Goal: Transaction & Acquisition: Purchase product/service

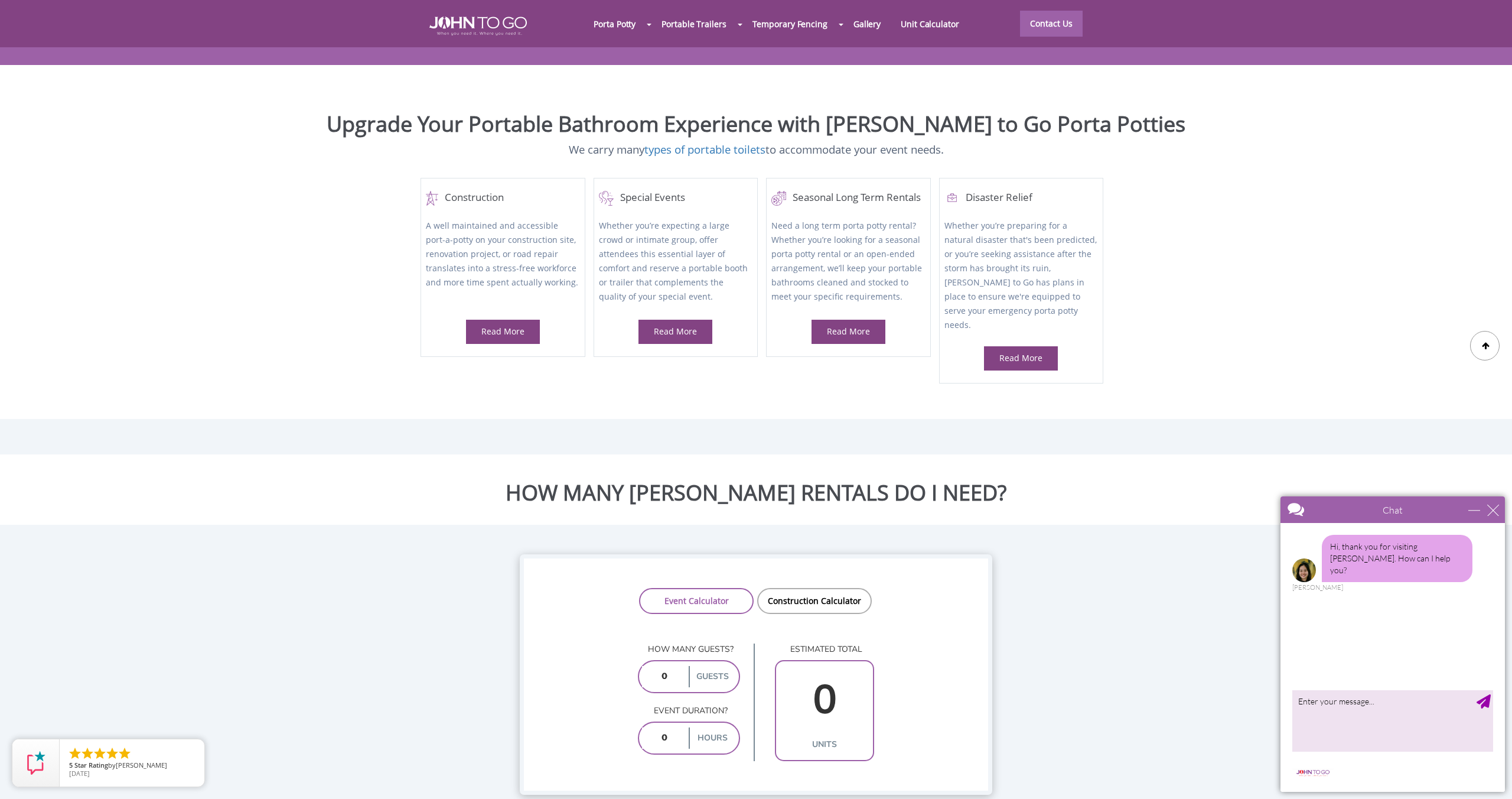
scroll to position [672, 0]
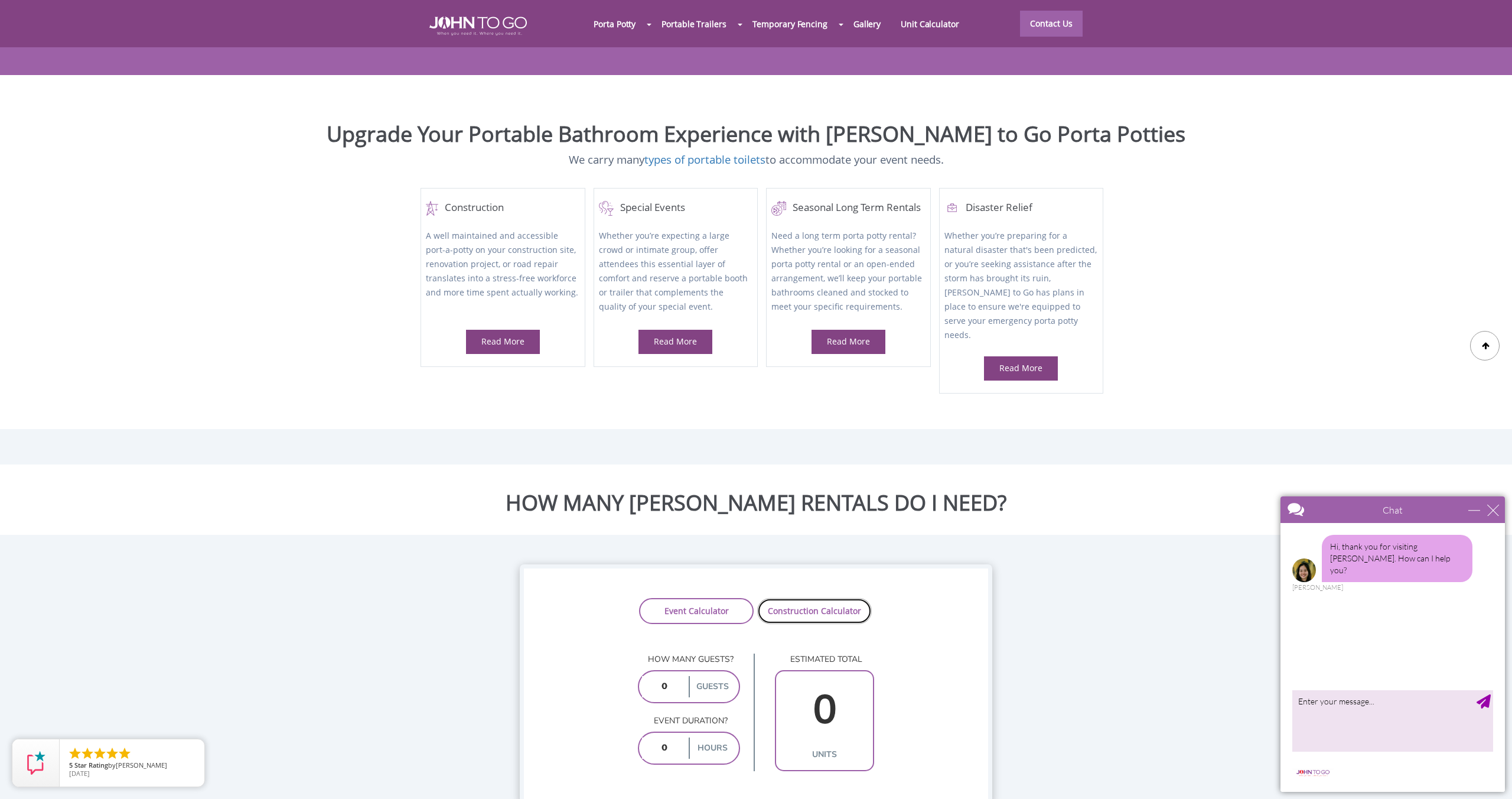
click at [779, 598] on link "Construction Calculator" at bounding box center [815, 610] width 115 height 26
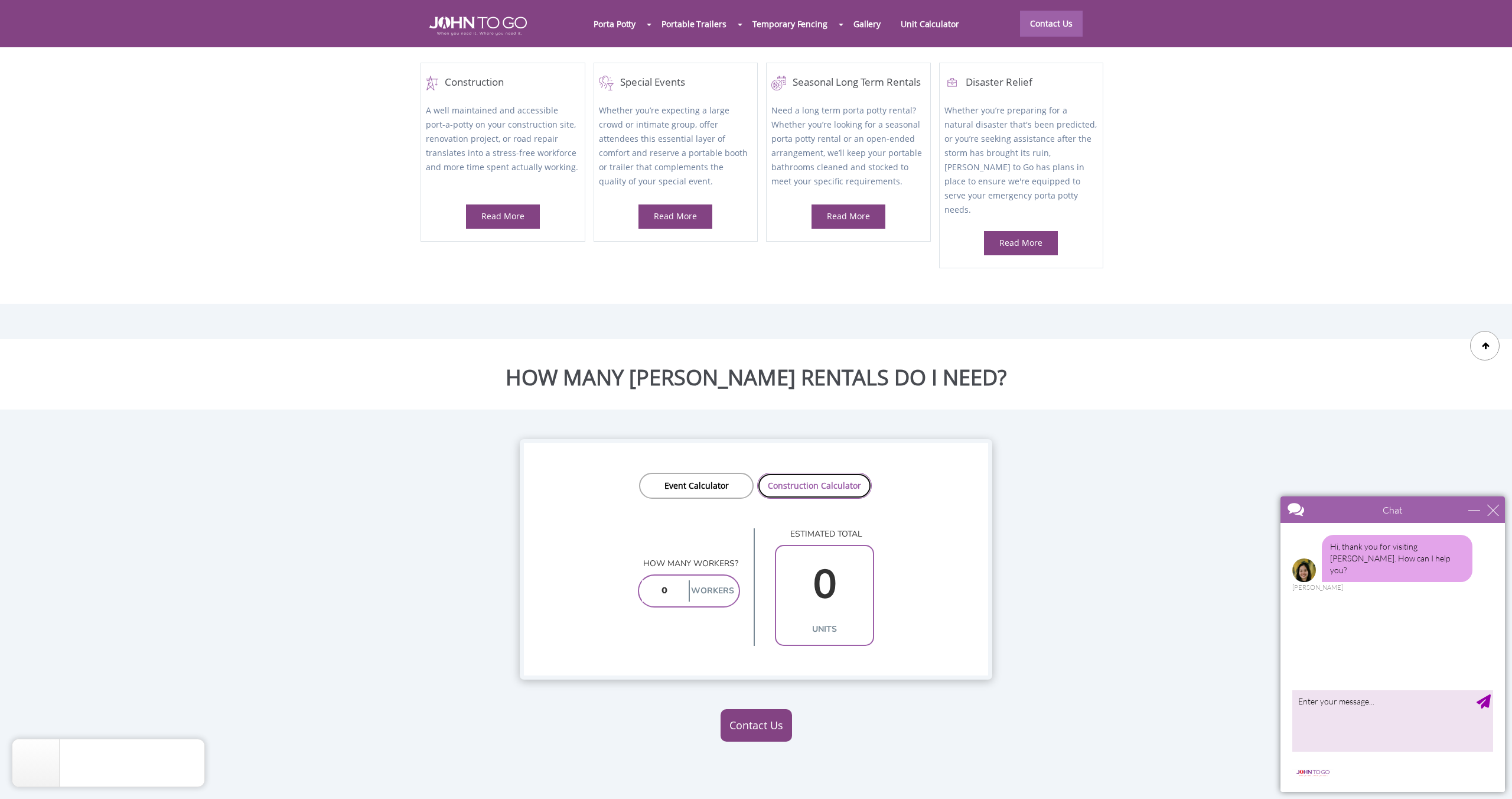
scroll to position [808, 0]
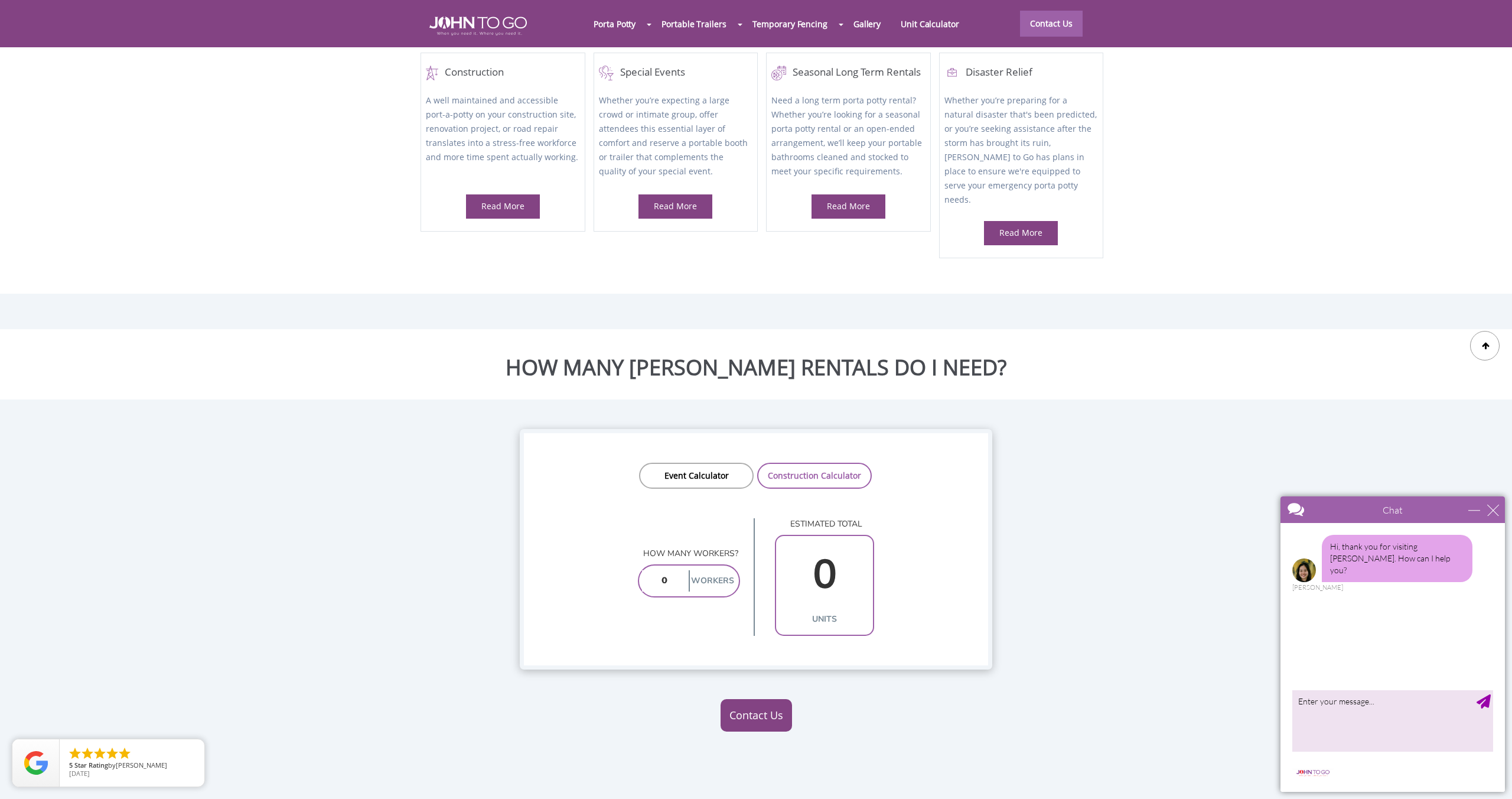
click at [678, 570] on input "number" at bounding box center [664, 580] width 44 height 21
type input "1"
type input "2"
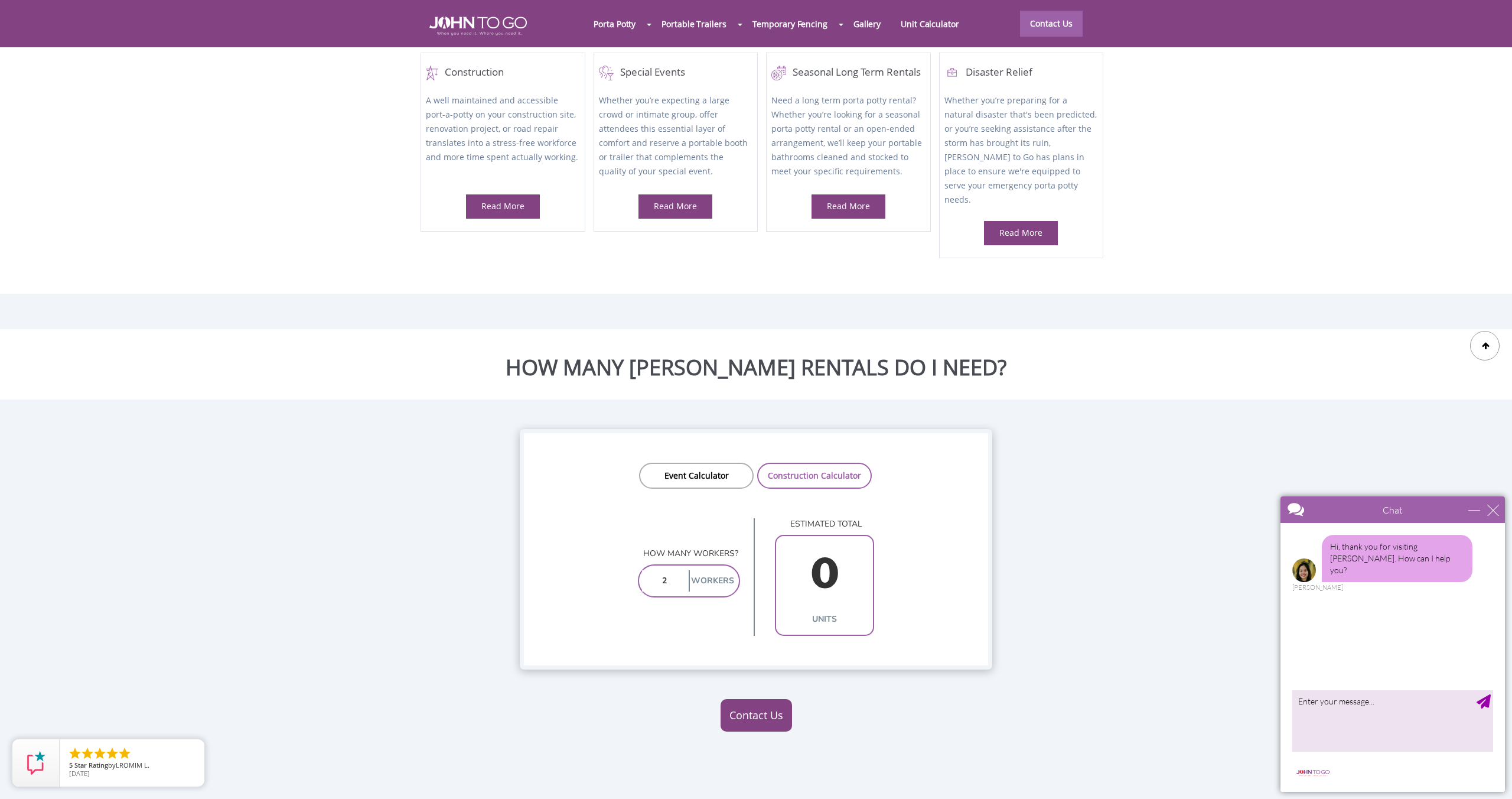
type input "1"
type input "25"
type input "3"
type input "2"
type input "1"
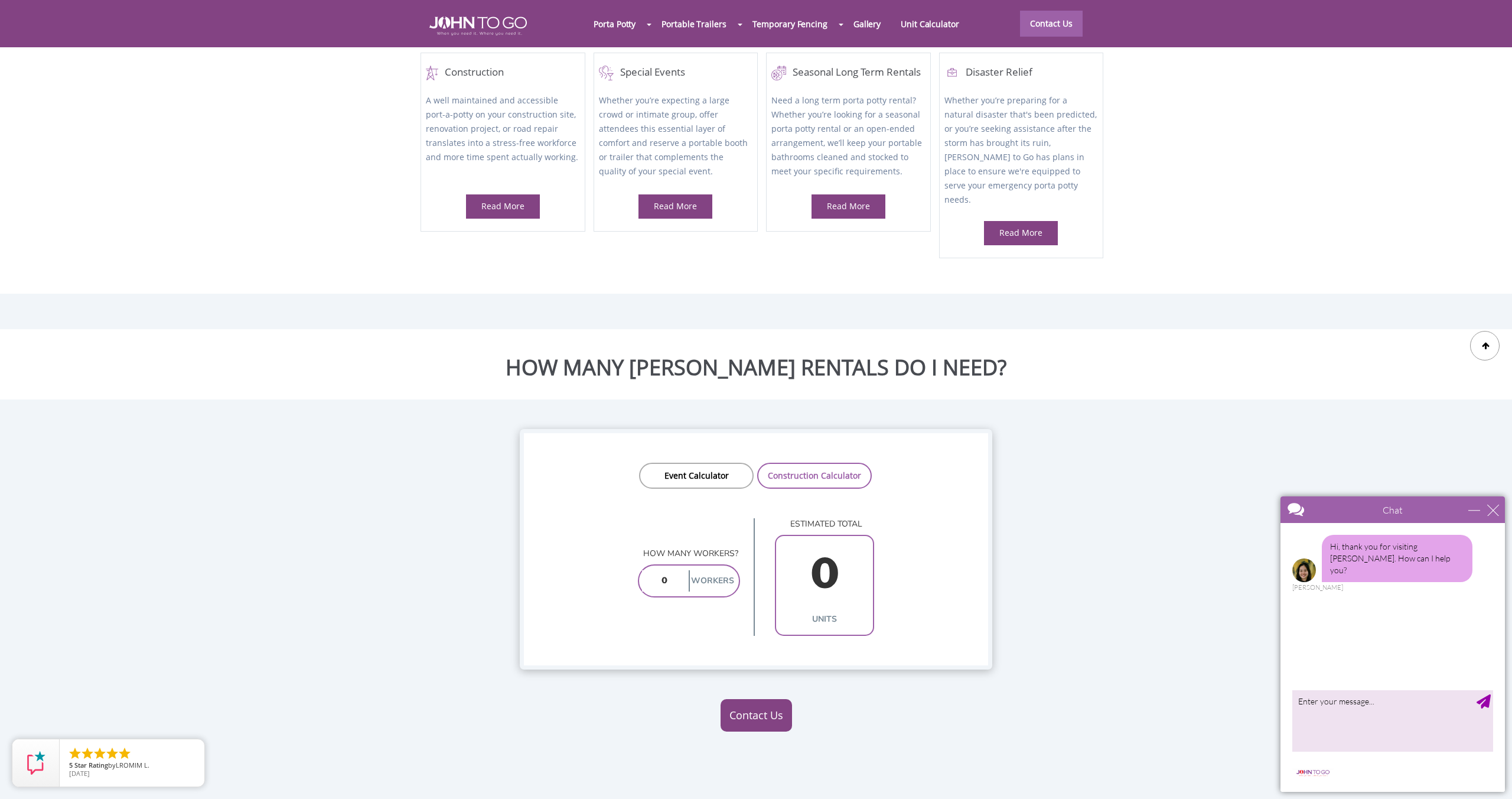
type input "1"
type input "15"
type input "2"
type input "1"
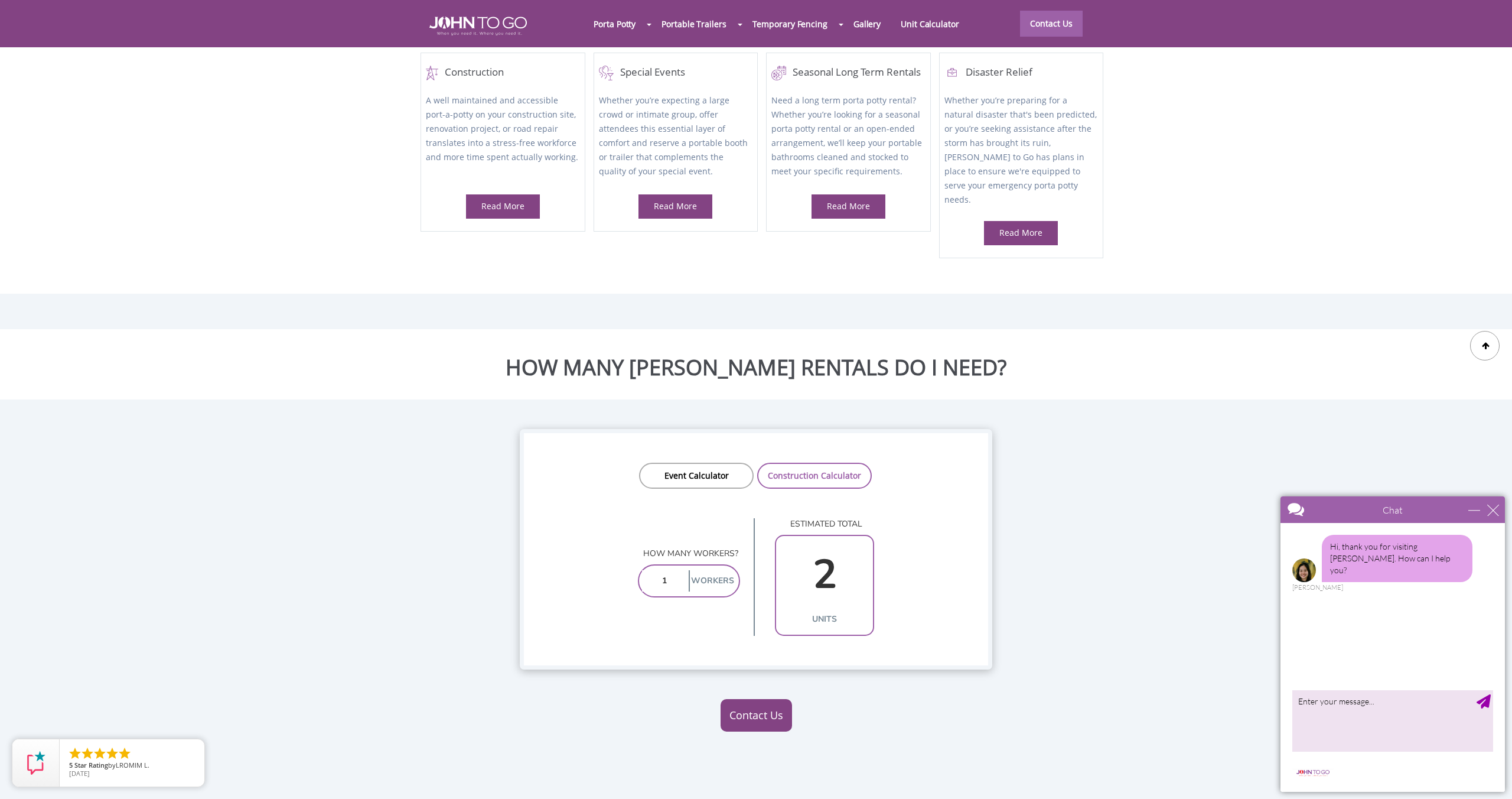
type input "1"
type input "12"
type input "2"
type input "1"
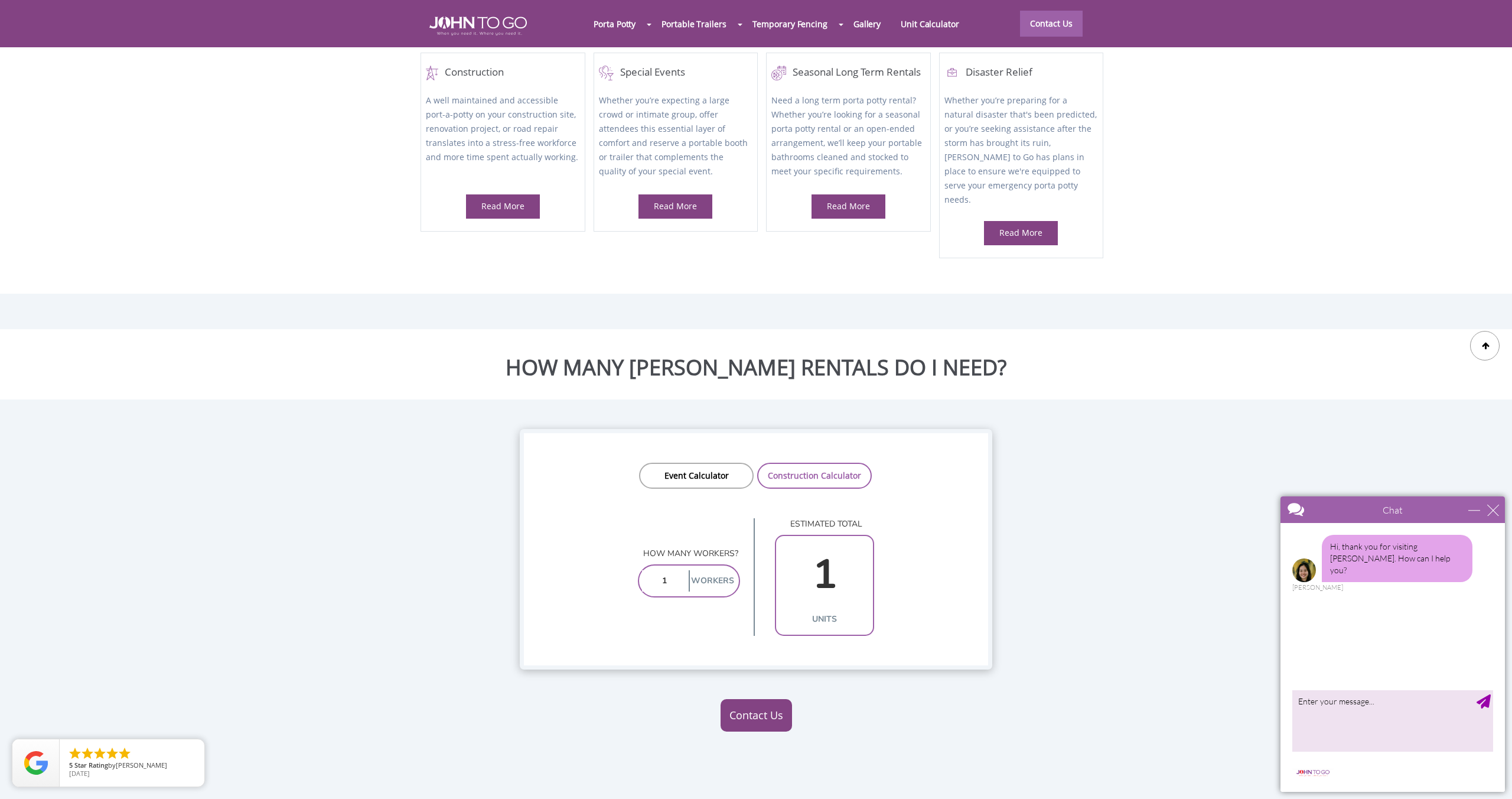
type input "11"
type input "2"
type input "1"
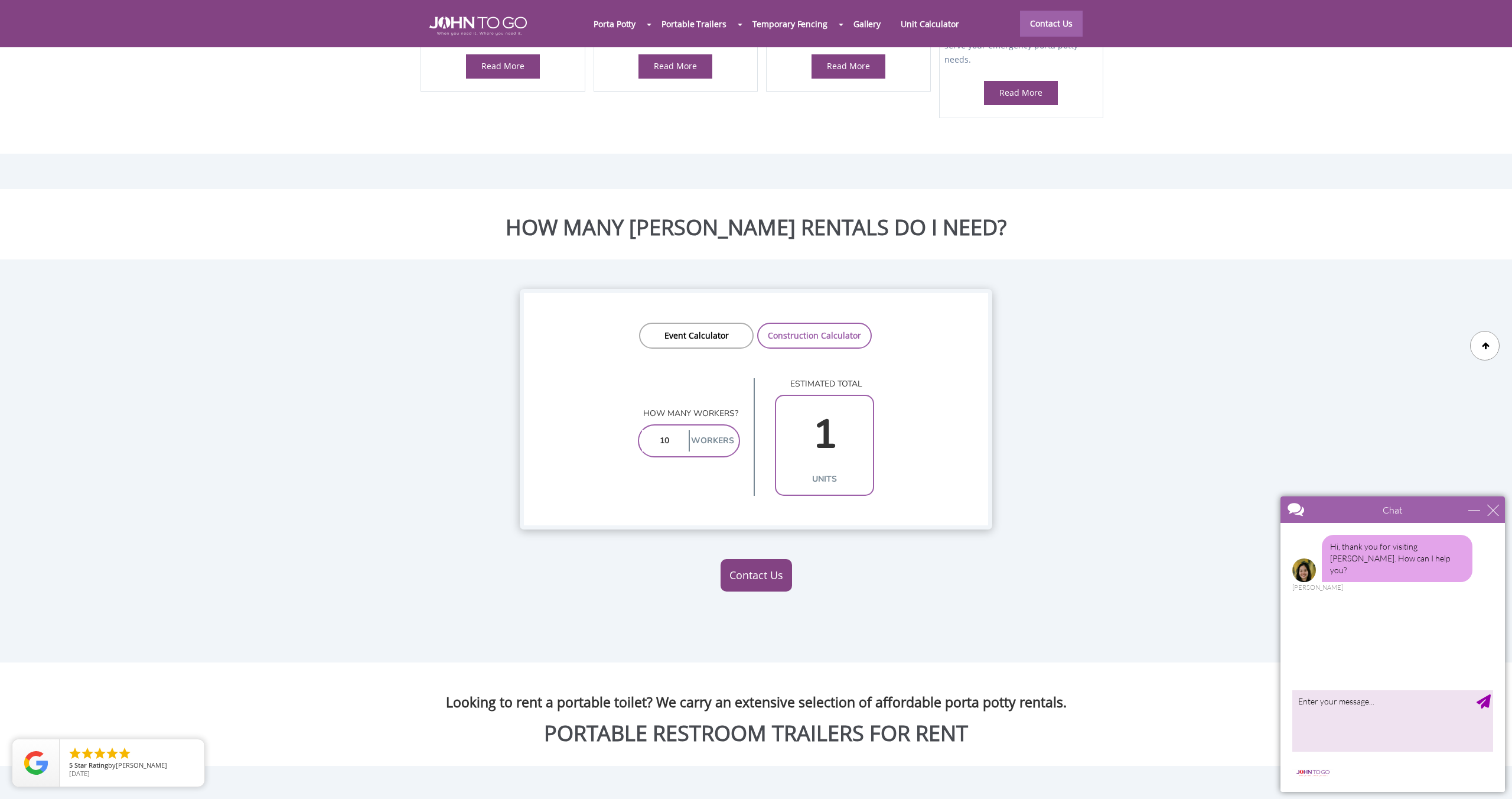
scroll to position [951, 0]
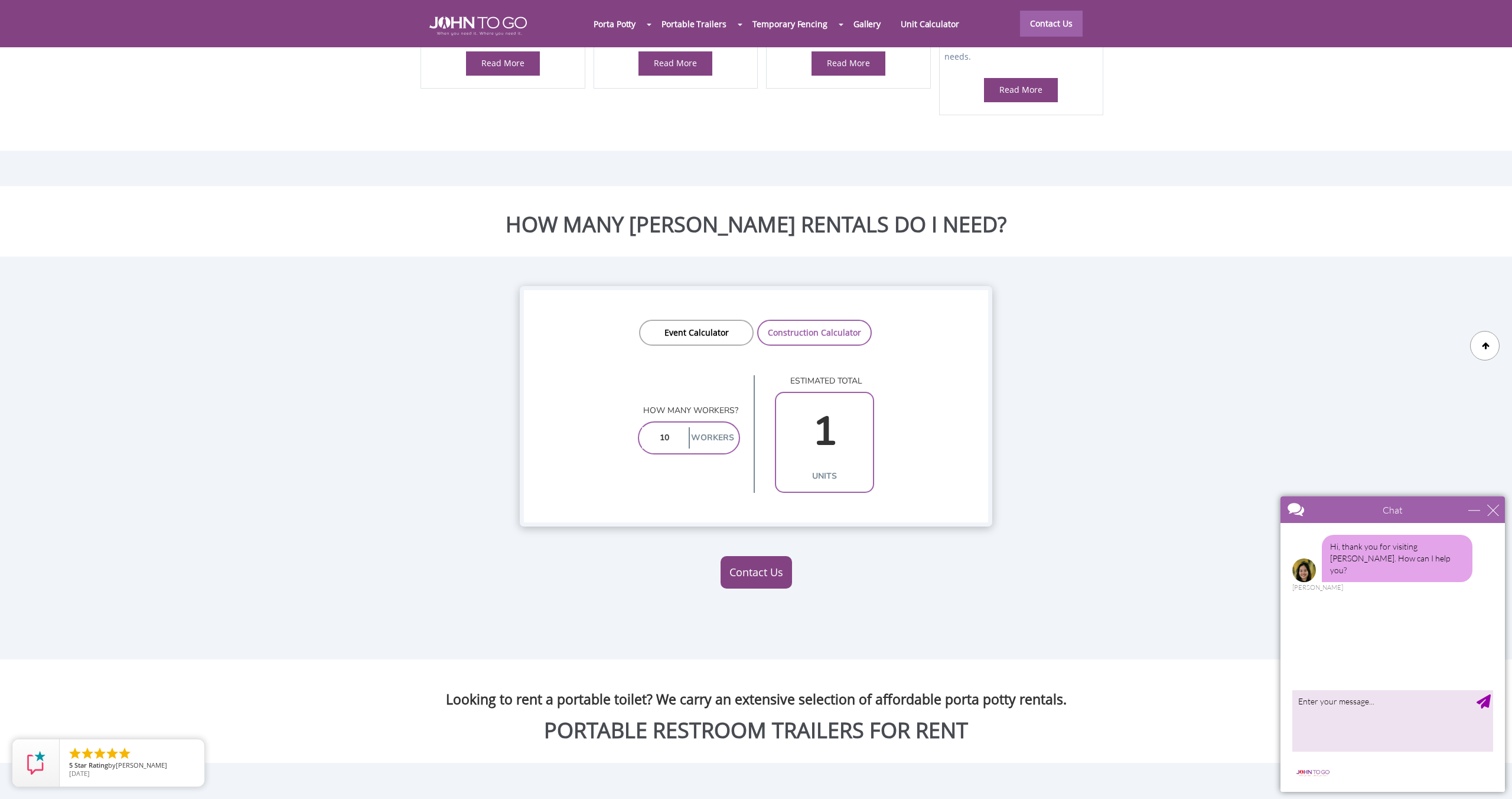
type input "10"
click at [831, 398] on input "1" at bounding box center [825, 432] width 91 height 68
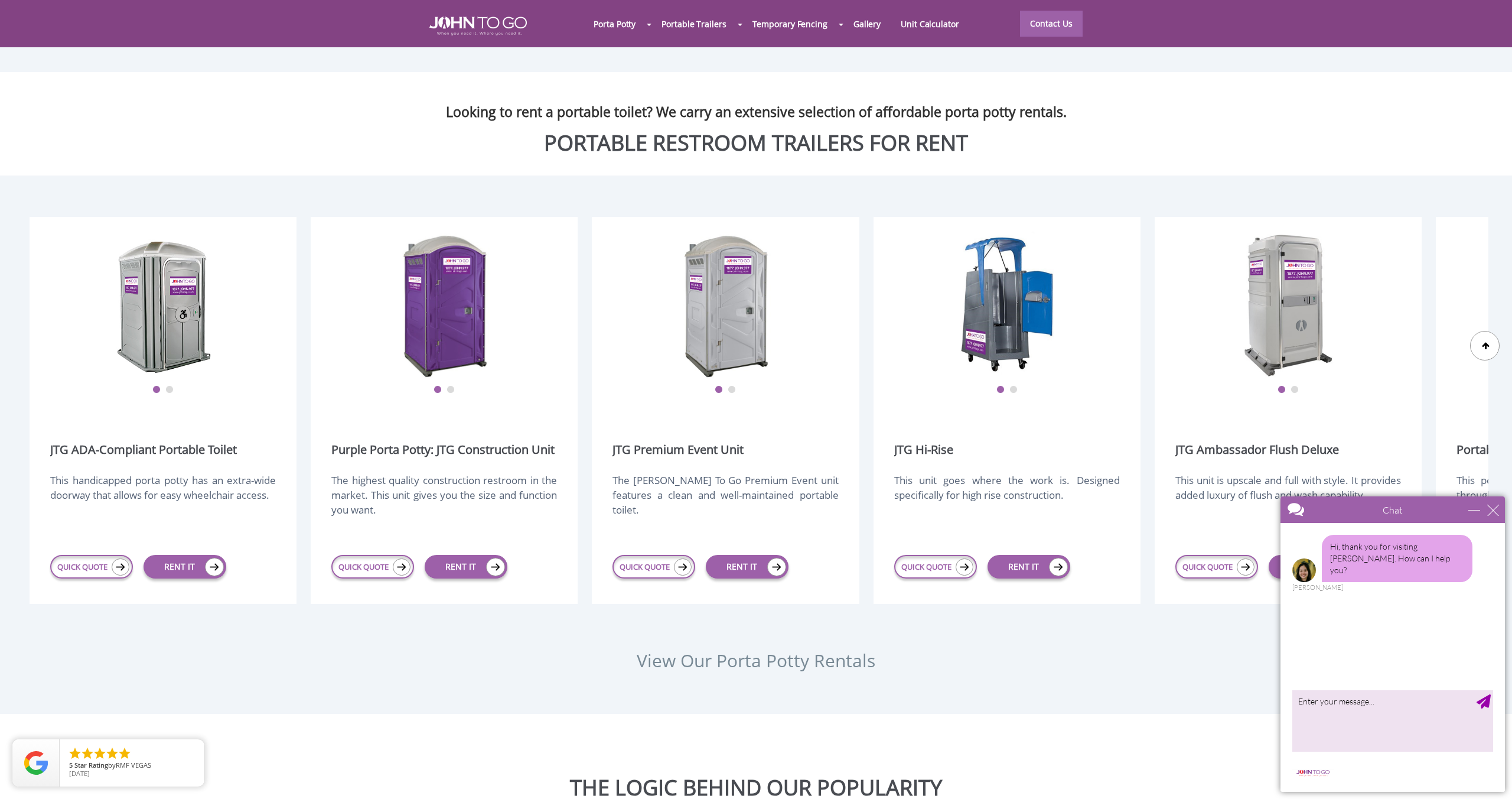
scroll to position [1539, 0]
click at [460, 553] on link "RENT IT" at bounding box center [466, 565] width 82 height 24
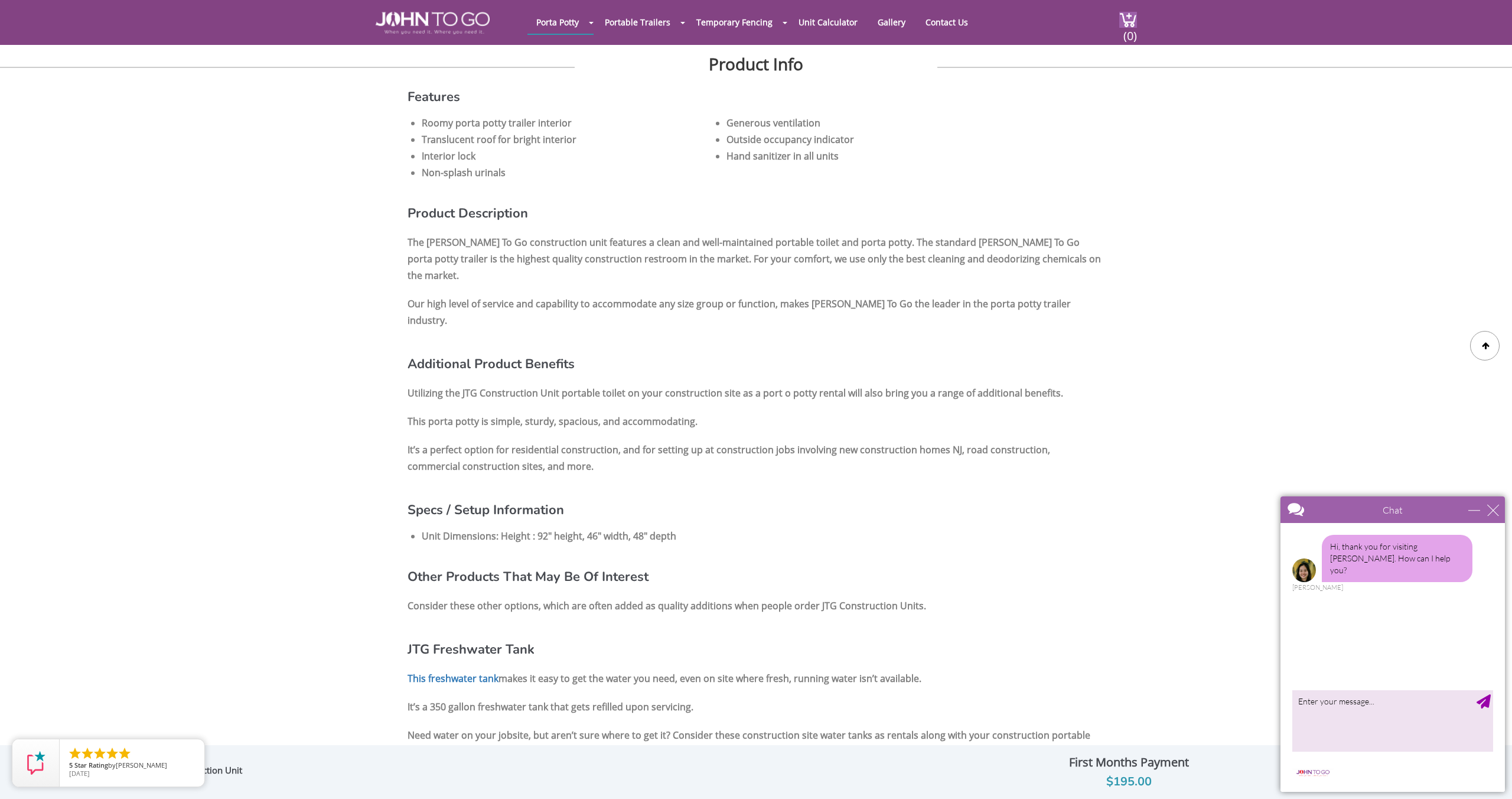
scroll to position [325, 0]
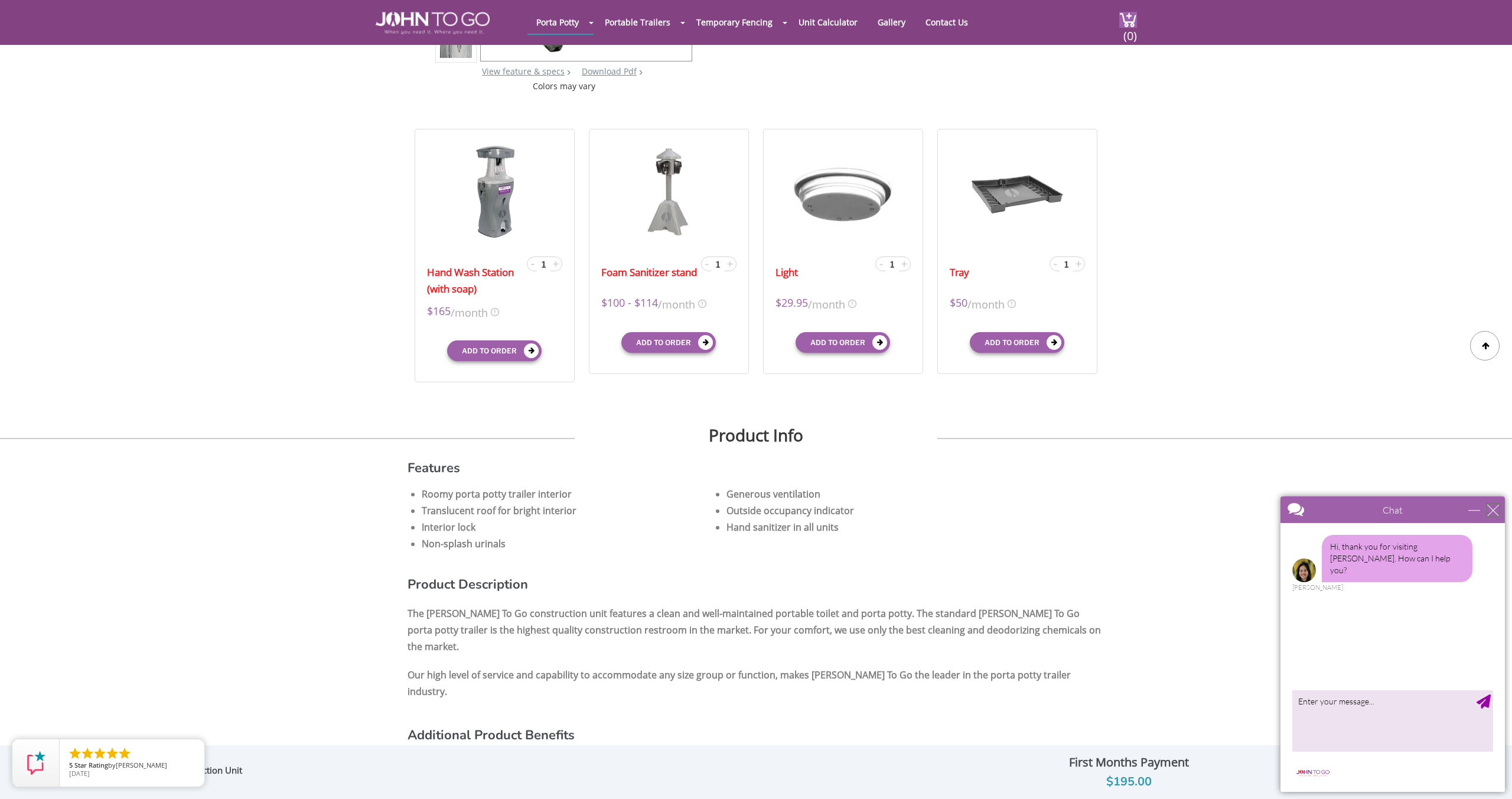
click at [1496, 507] on div "close" at bounding box center [1493, 509] width 12 height 12
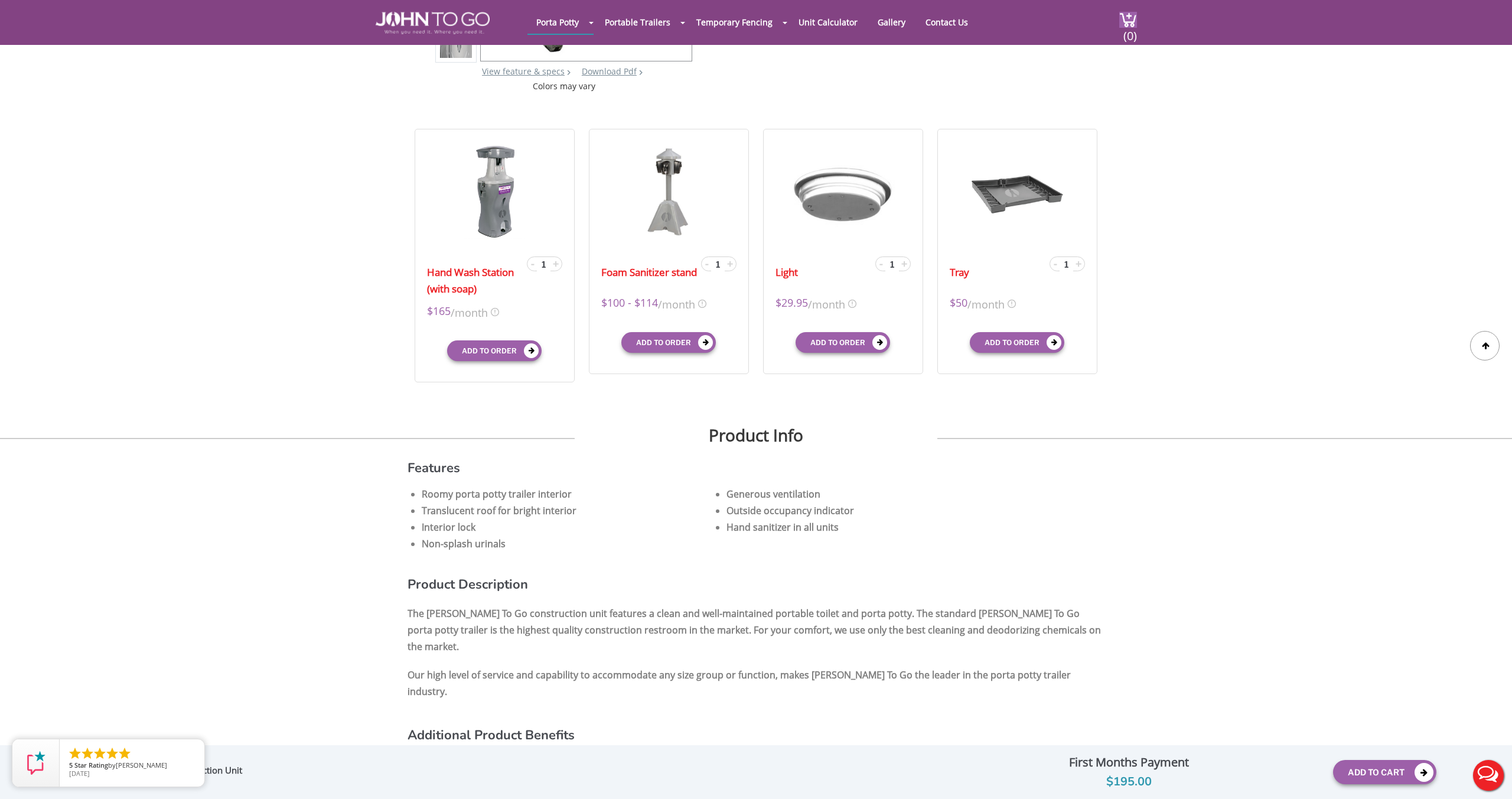
scroll to position [0, 0]
click at [1375, 770] on button "Add To Cart" at bounding box center [1384, 771] width 104 height 24
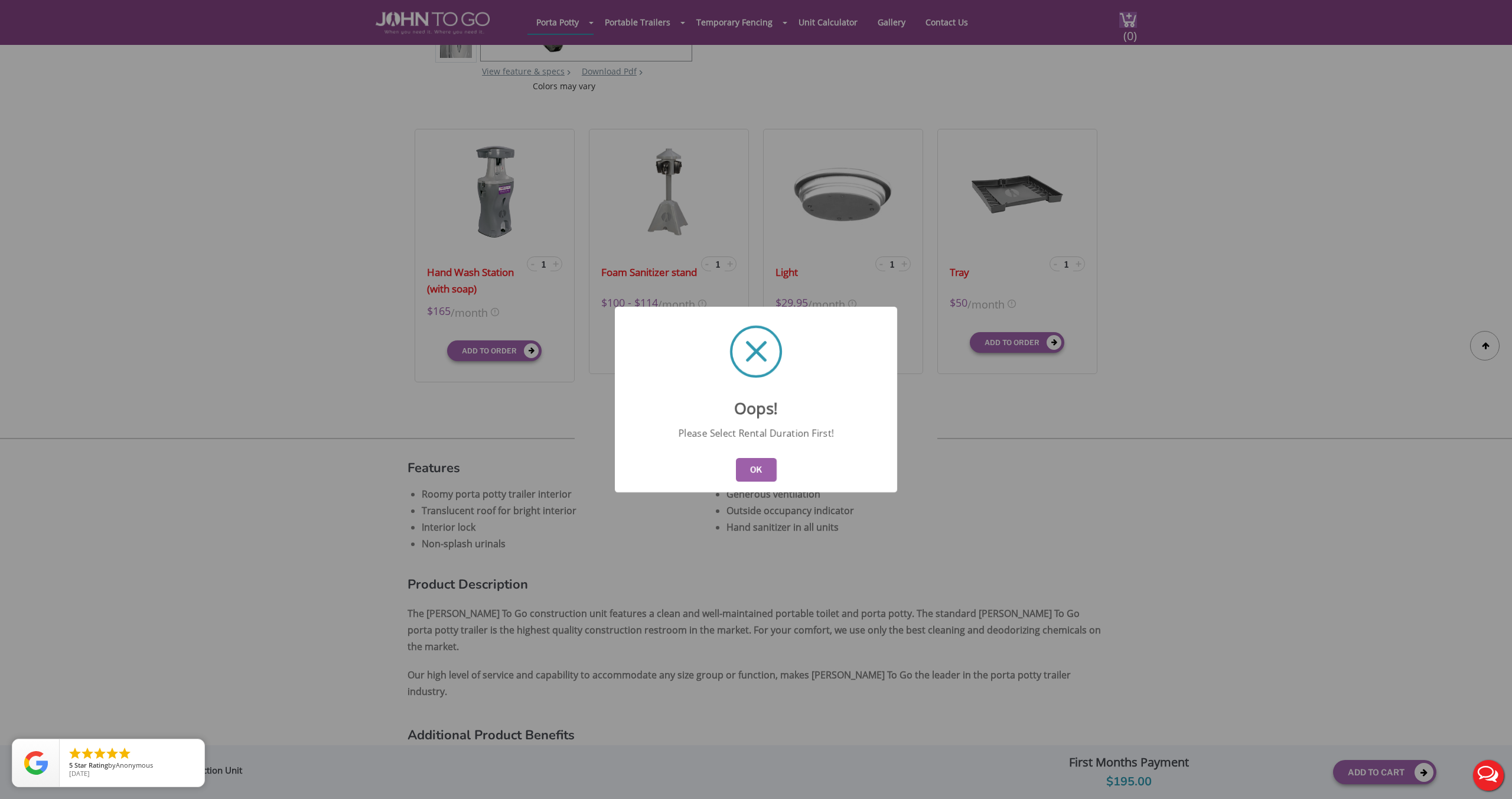
click at [761, 469] on button "OK" at bounding box center [756, 469] width 41 height 24
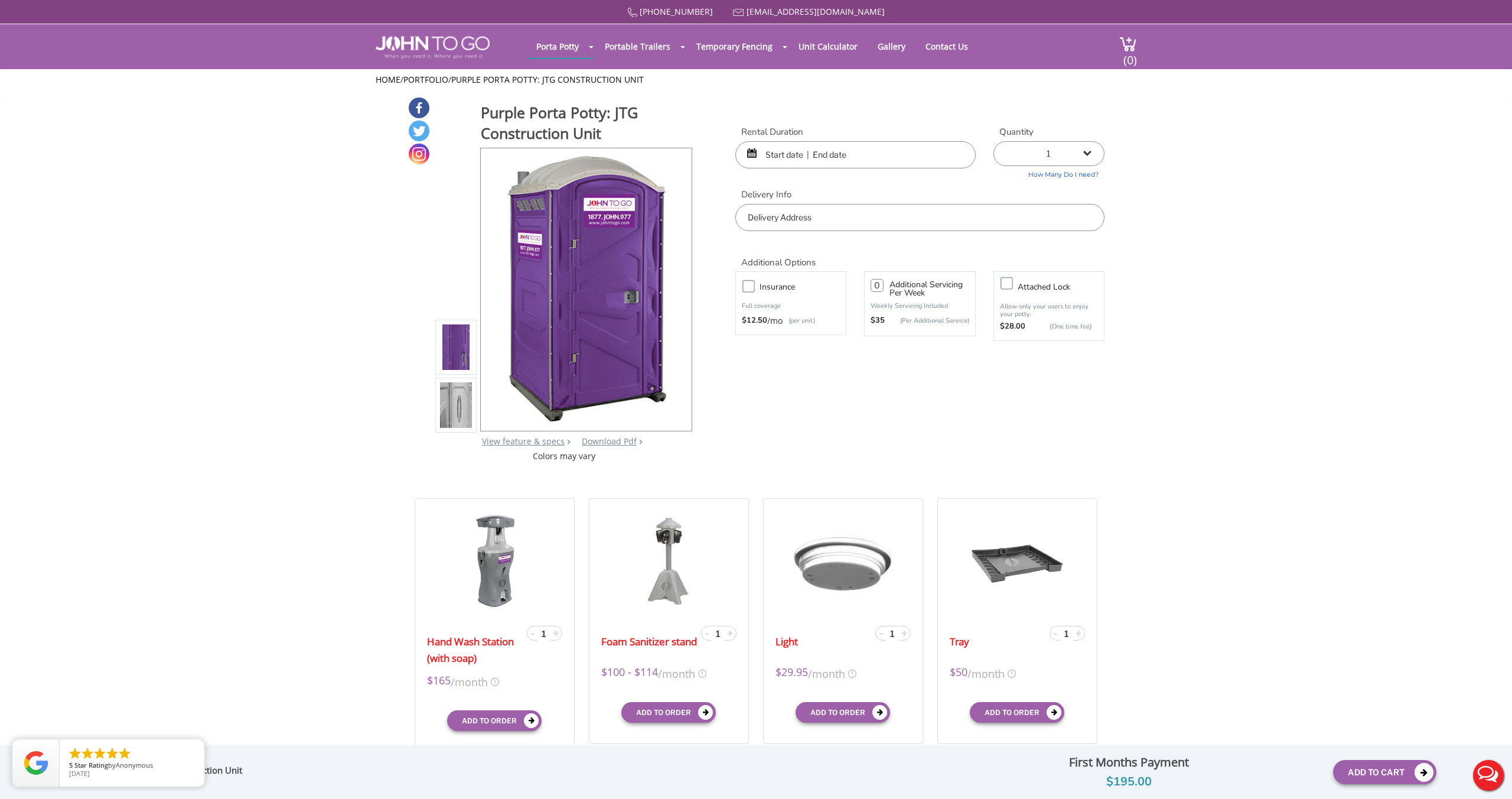
click at [796, 155] on input "text" at bounding box center [855, 154] width 241 height 27
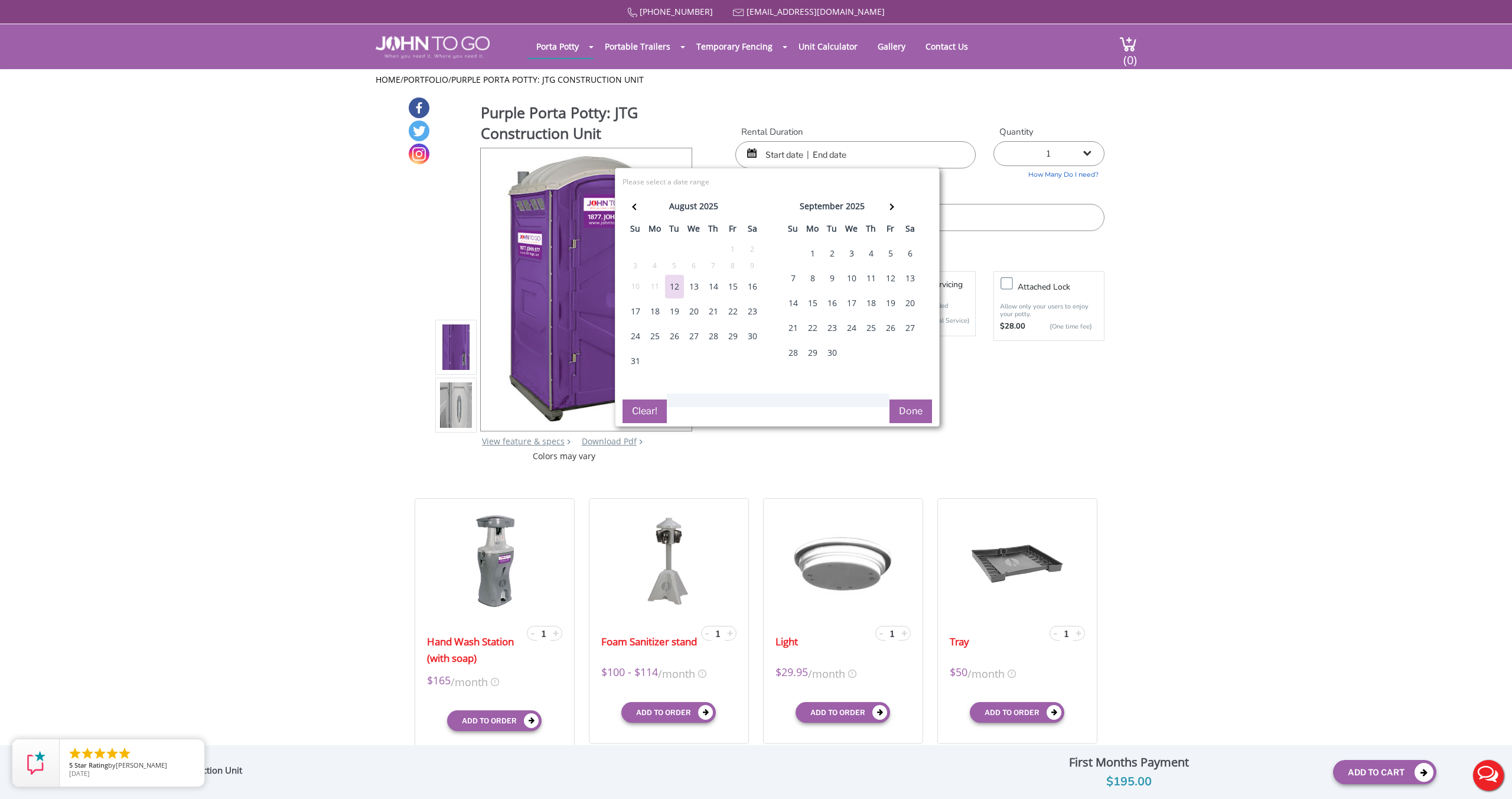
click at [653, 312] on div "18" at bounding box center [655, 311] width 19 height 24
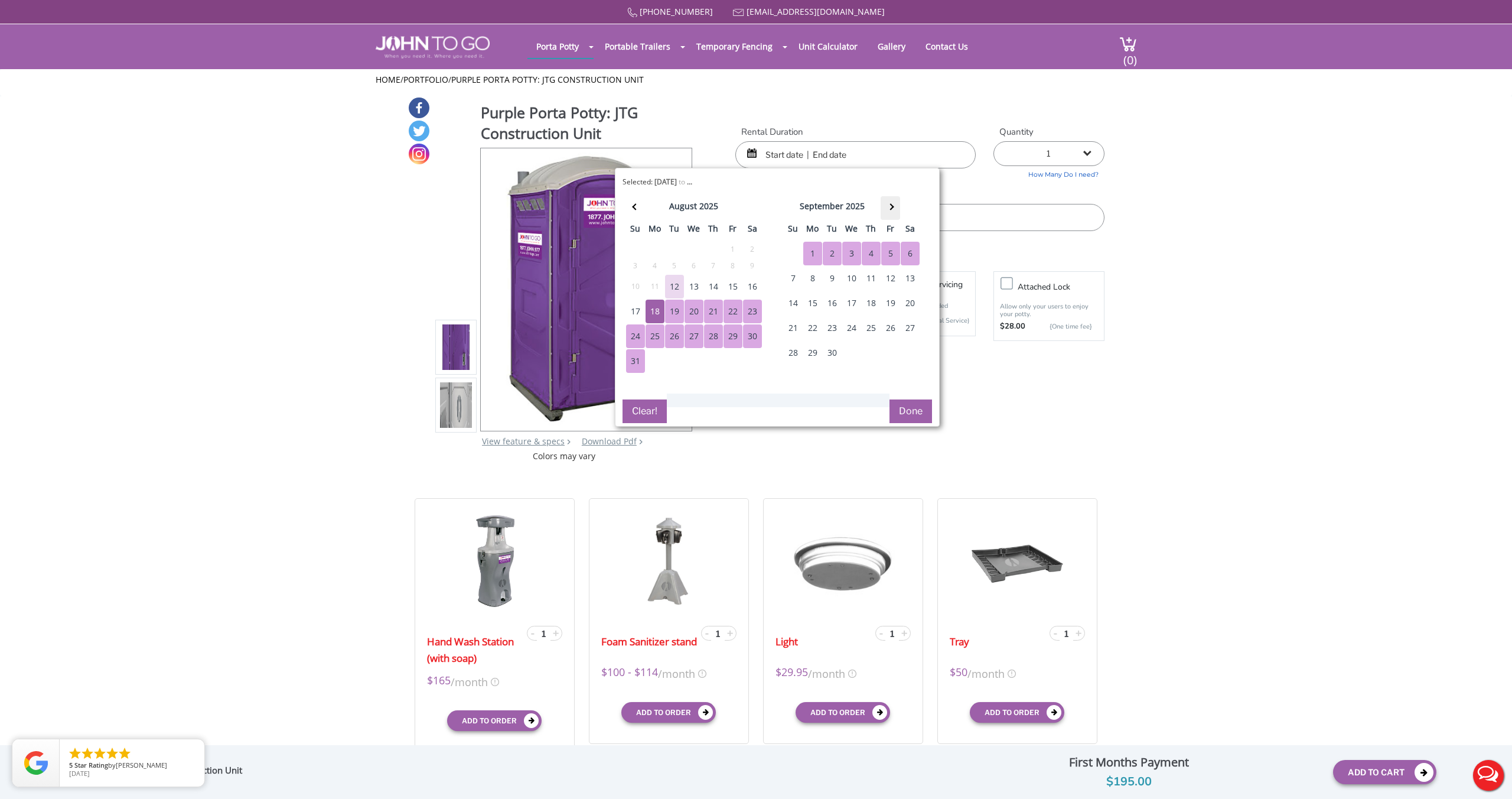
click at [895, 206] on th at bounding box center [890, 208] width 19 height 24
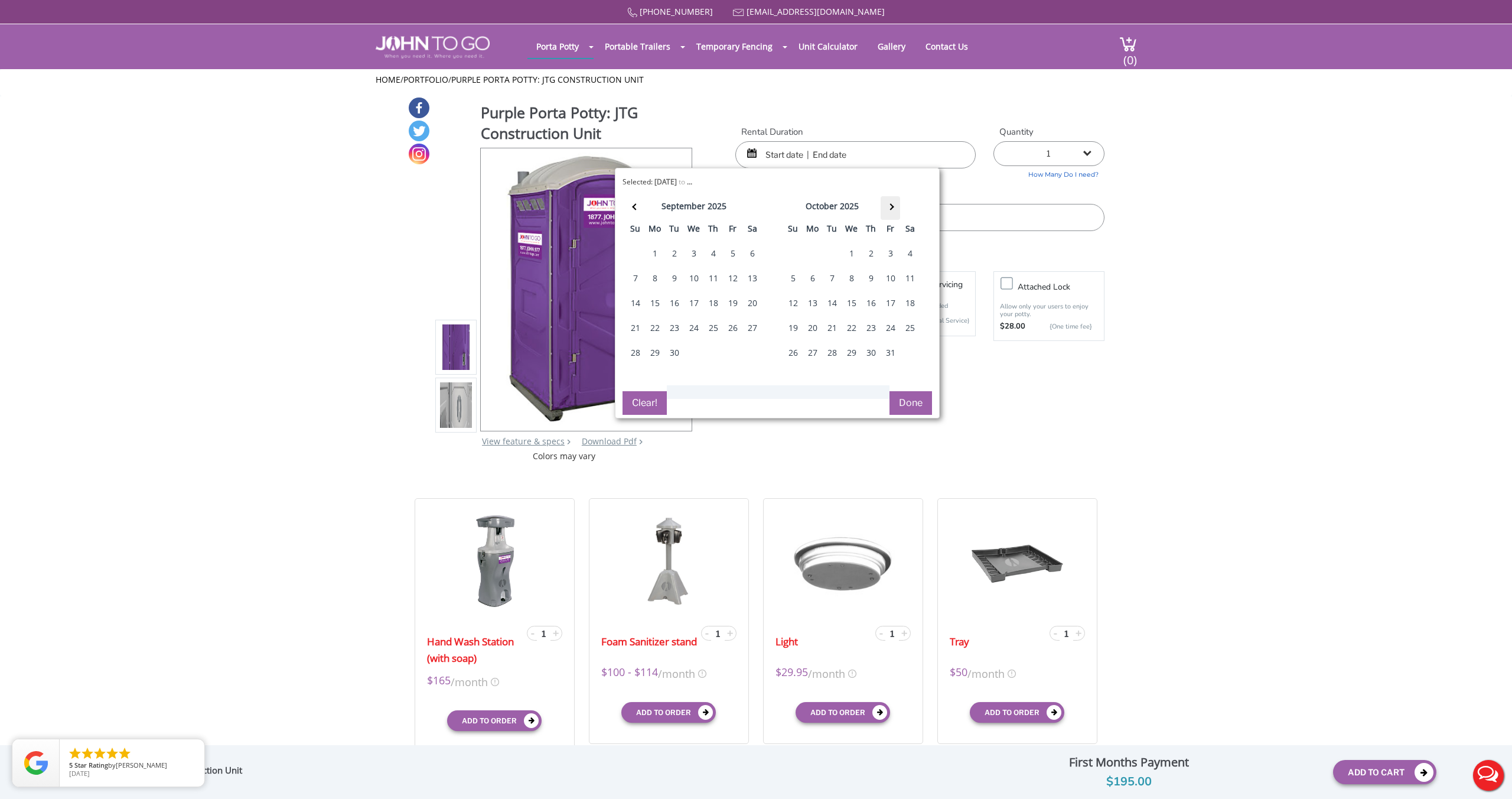
click at [895, 206] on th at bounding box center [890, 208] width 19 height 24
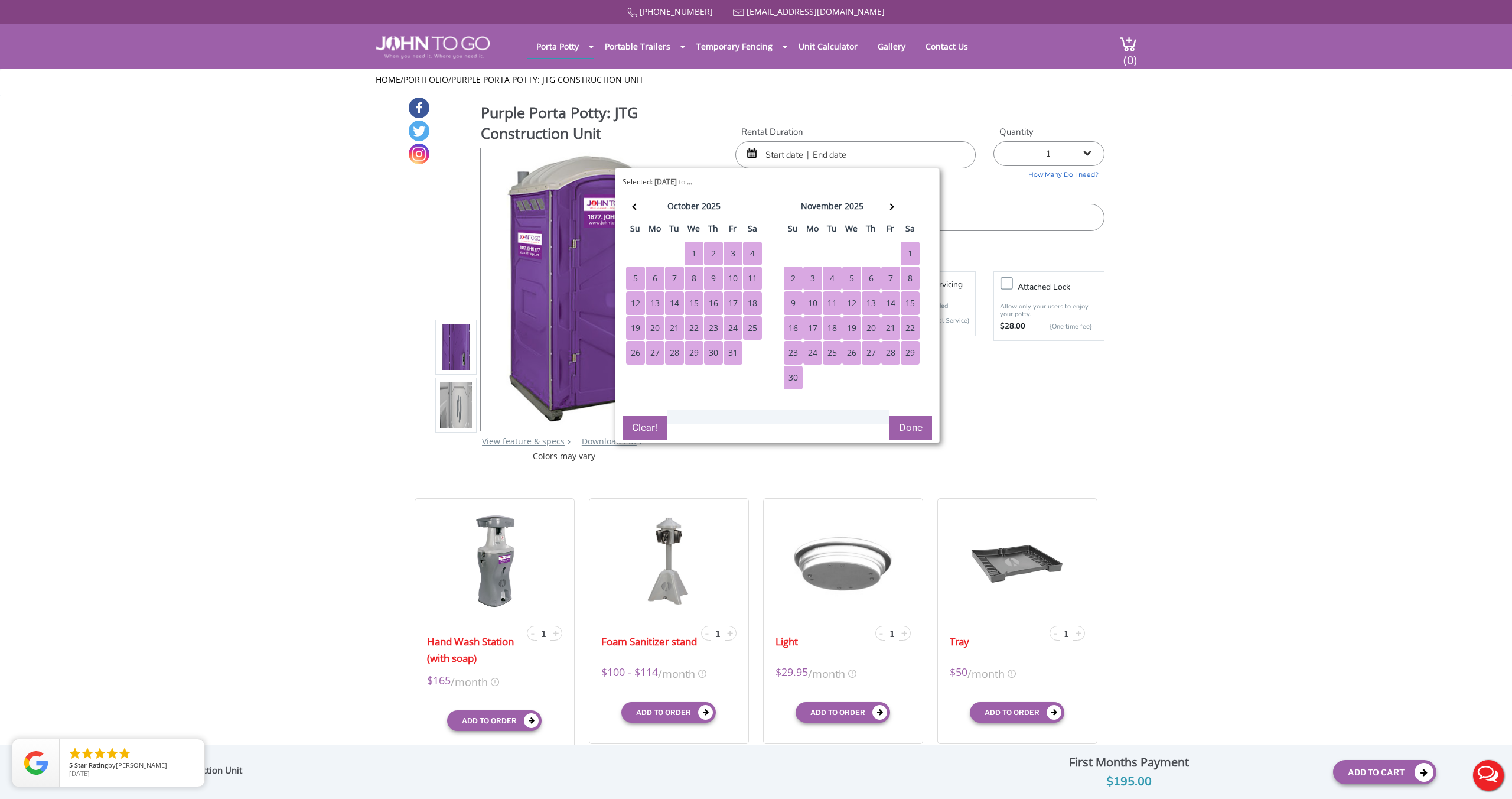
click at [799, 377] on div "30" at bounding box center [793, 377] width 19 height 24
type input "08/18/2025 to 11/30/2025"
click at [917, 434] on button "Done" at bounding box center [911, 428] width 42 height 24
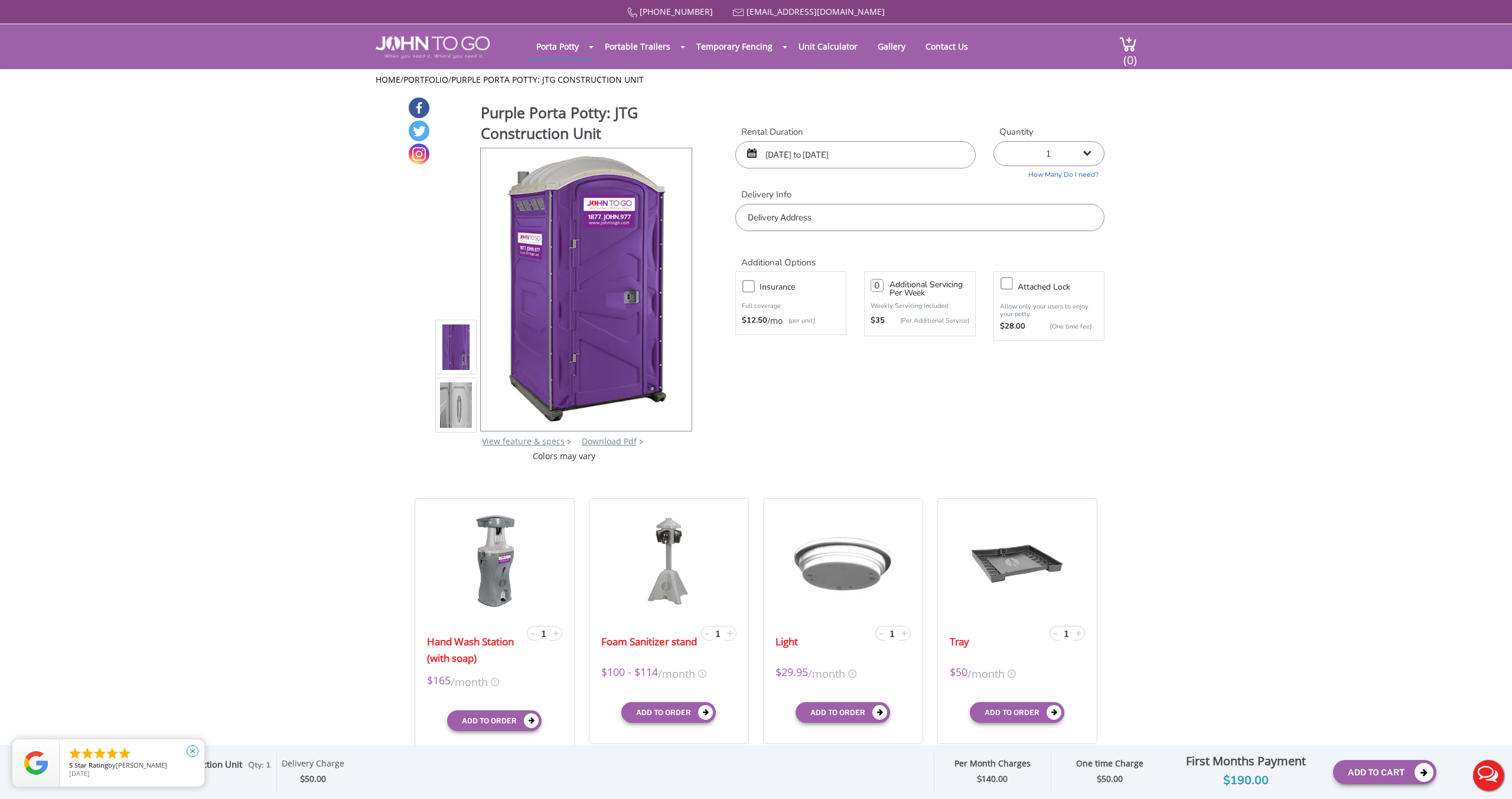
click at [195, 751] on icon "close" at bounding box center [193, 751] width 12 height 12
click at [310, 763] on div "Delivery Charge" at bounding box center [313, 764] width 62 height 14
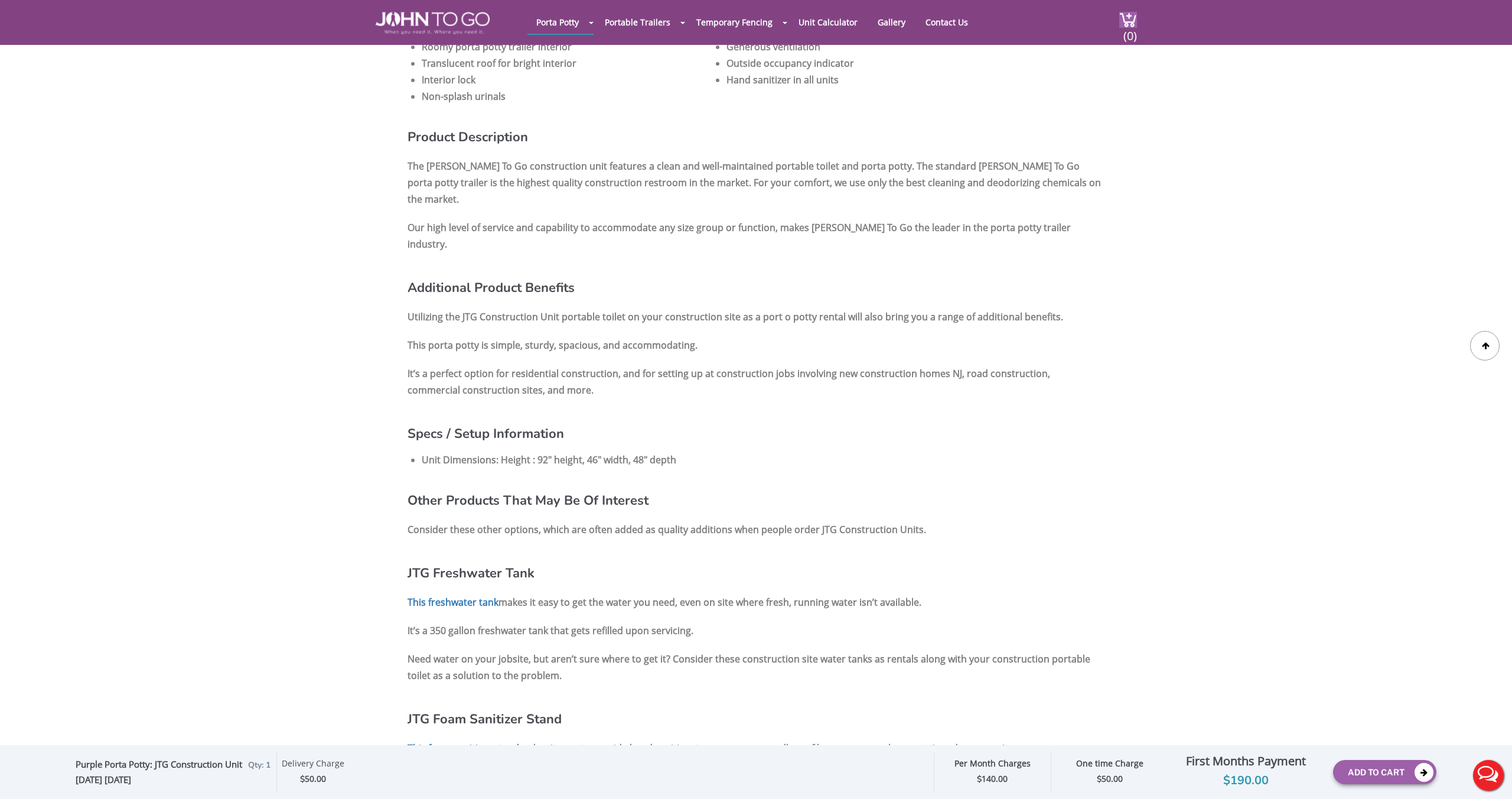
scroll to position [988, 0]
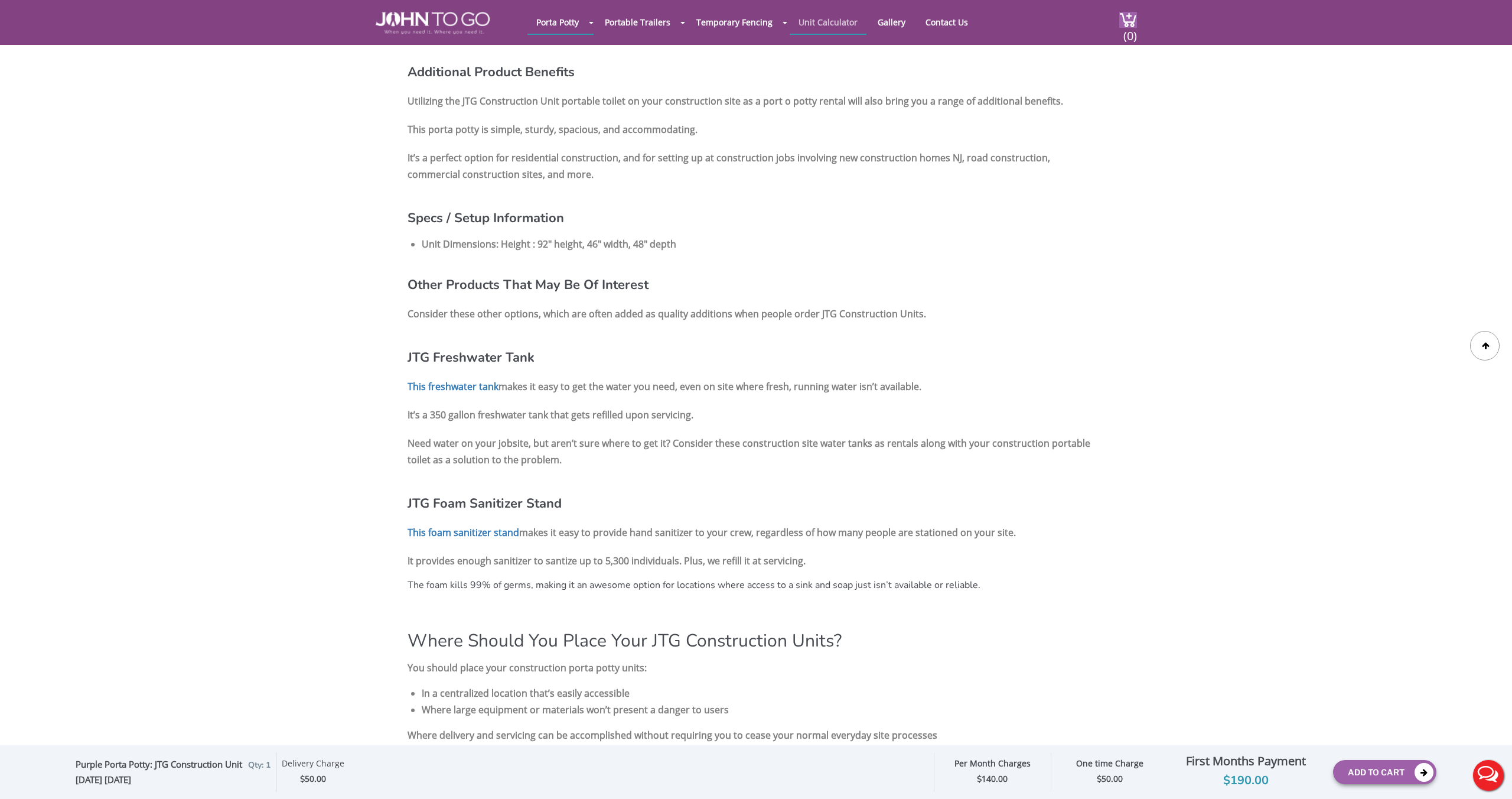
click at [826, 21] on link "Unit Calculator" at bounding box center [828, 22] width 77 height 23
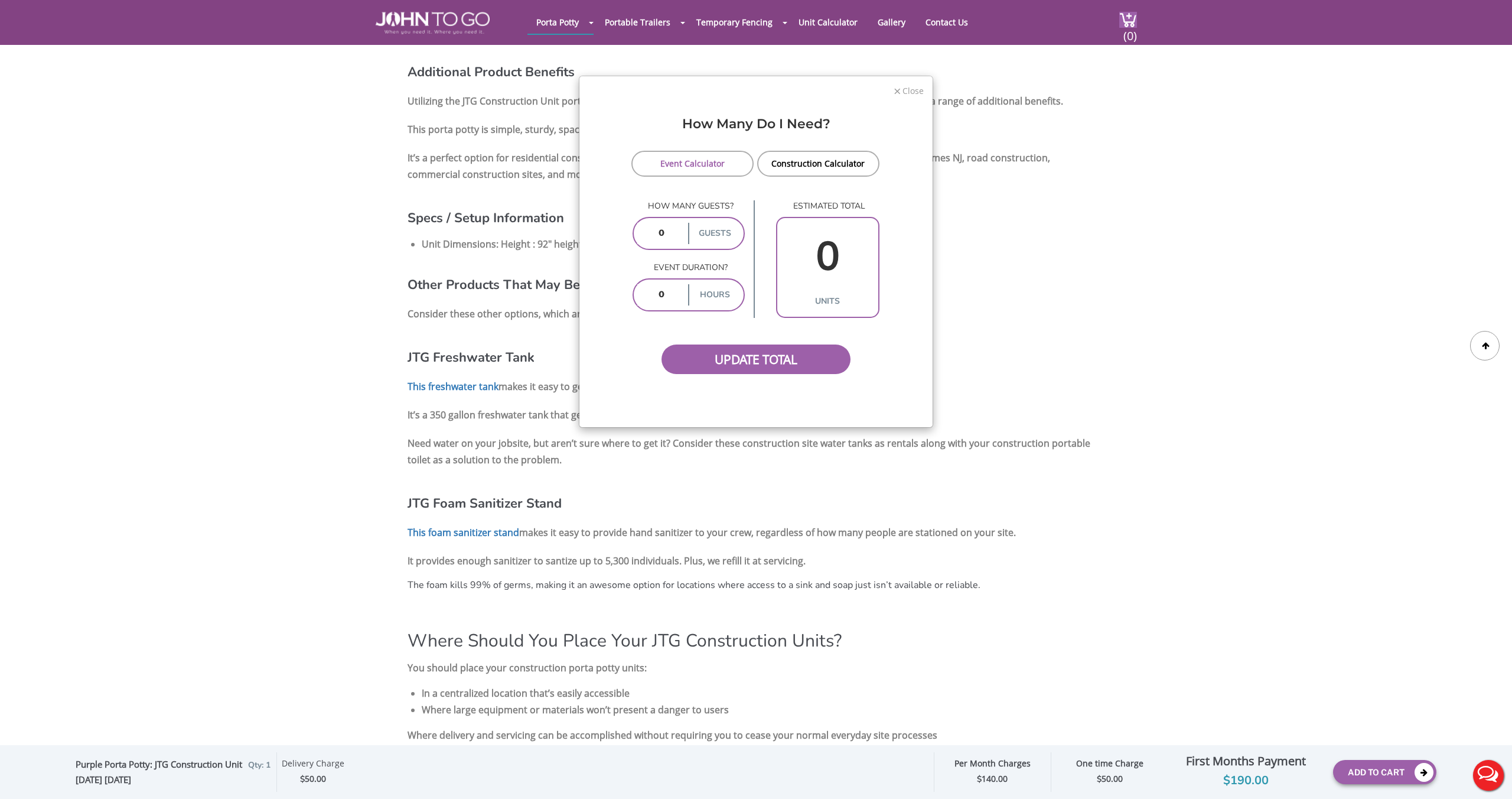
click at [911, 87] on span "Close" at bounding box center [912, 89] width 22 height 12
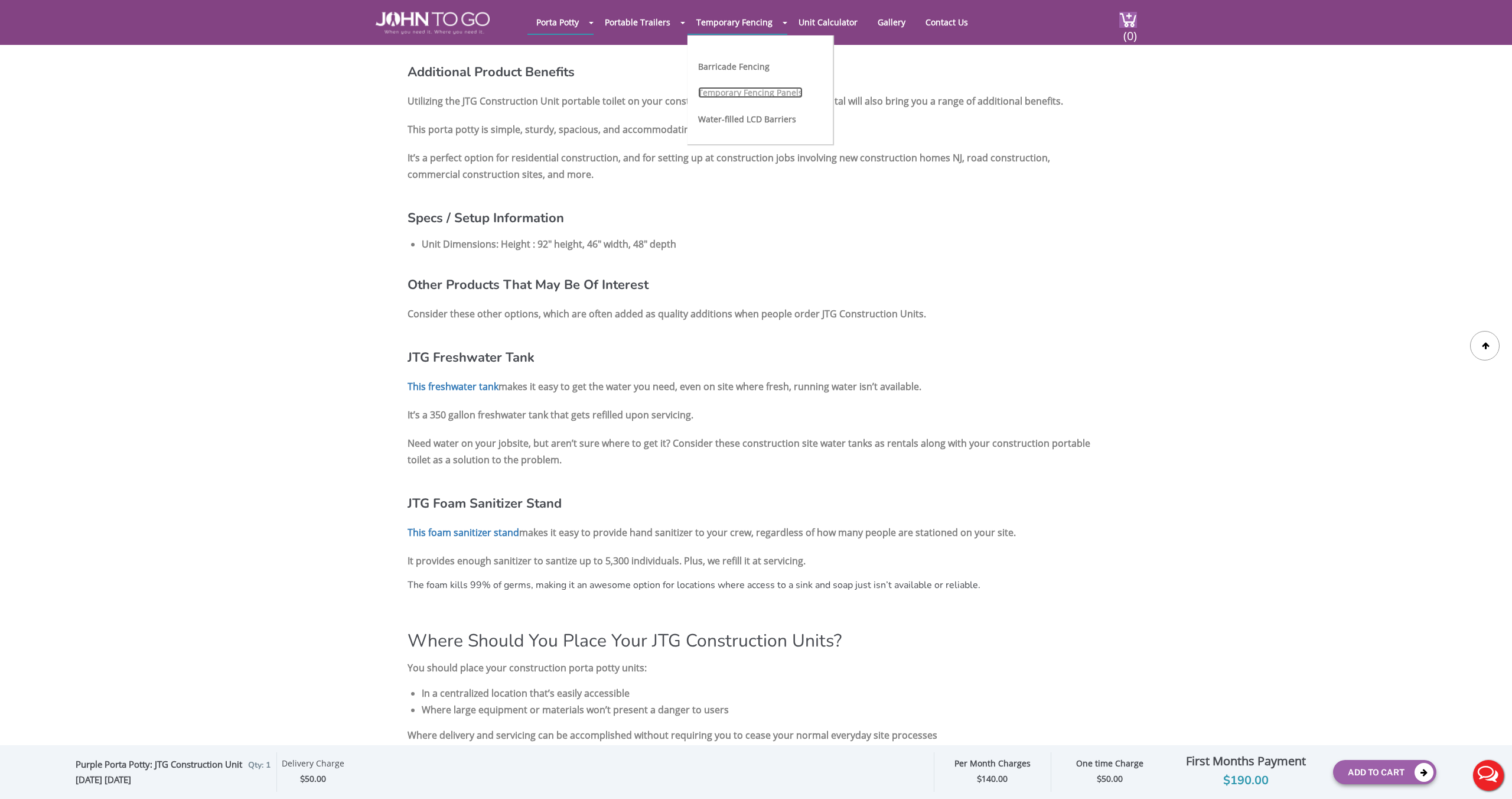
click at [750, 93] on link "Temporary Fencing Panels" at bounding box center [750, 93] width 105 height 12
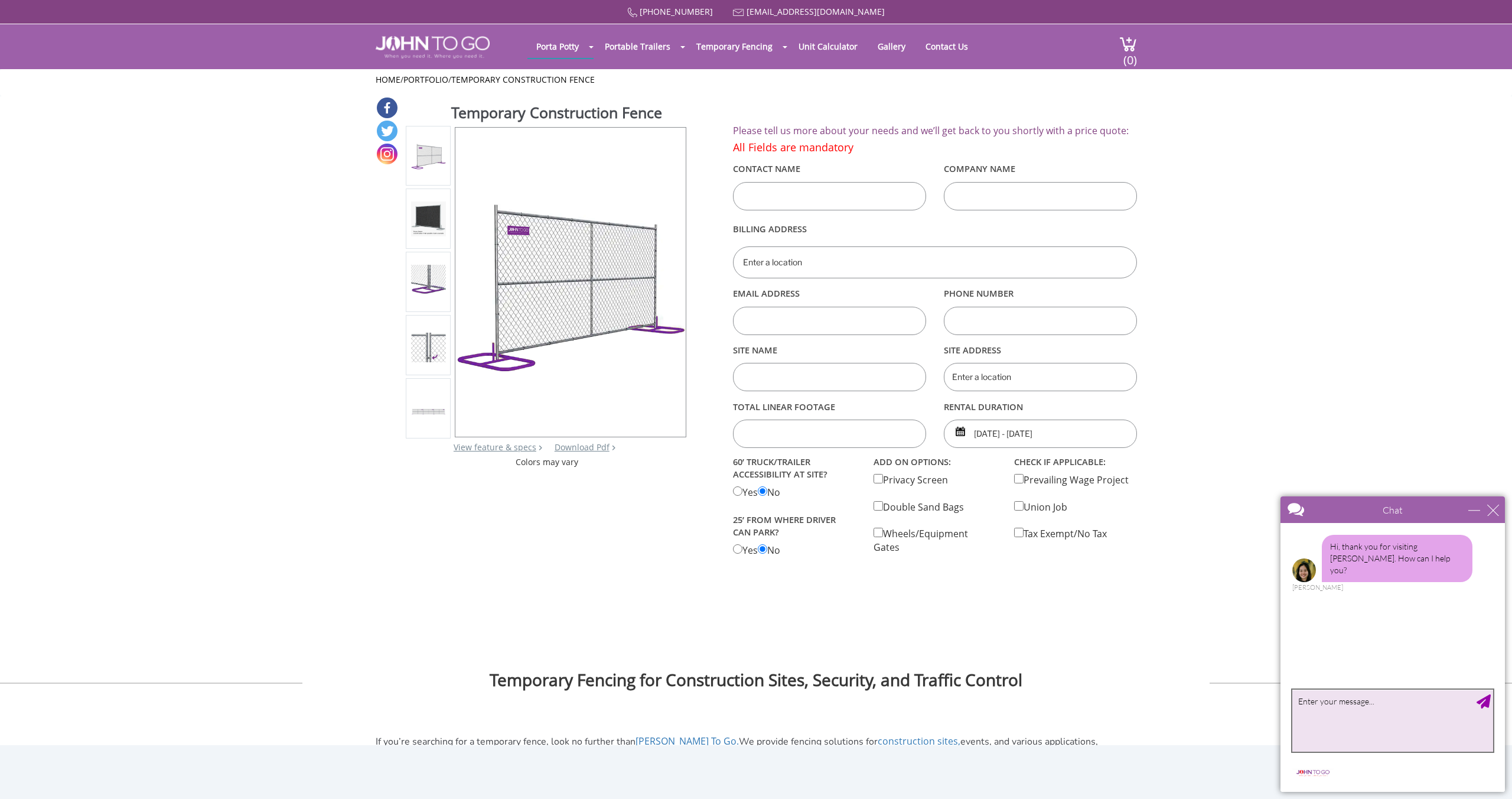
click at [1339, 712] on textarea "type your message" at bounding box center [1392, 720] width 200 height 62
type textarea "company pricing"
type textarea "hi"
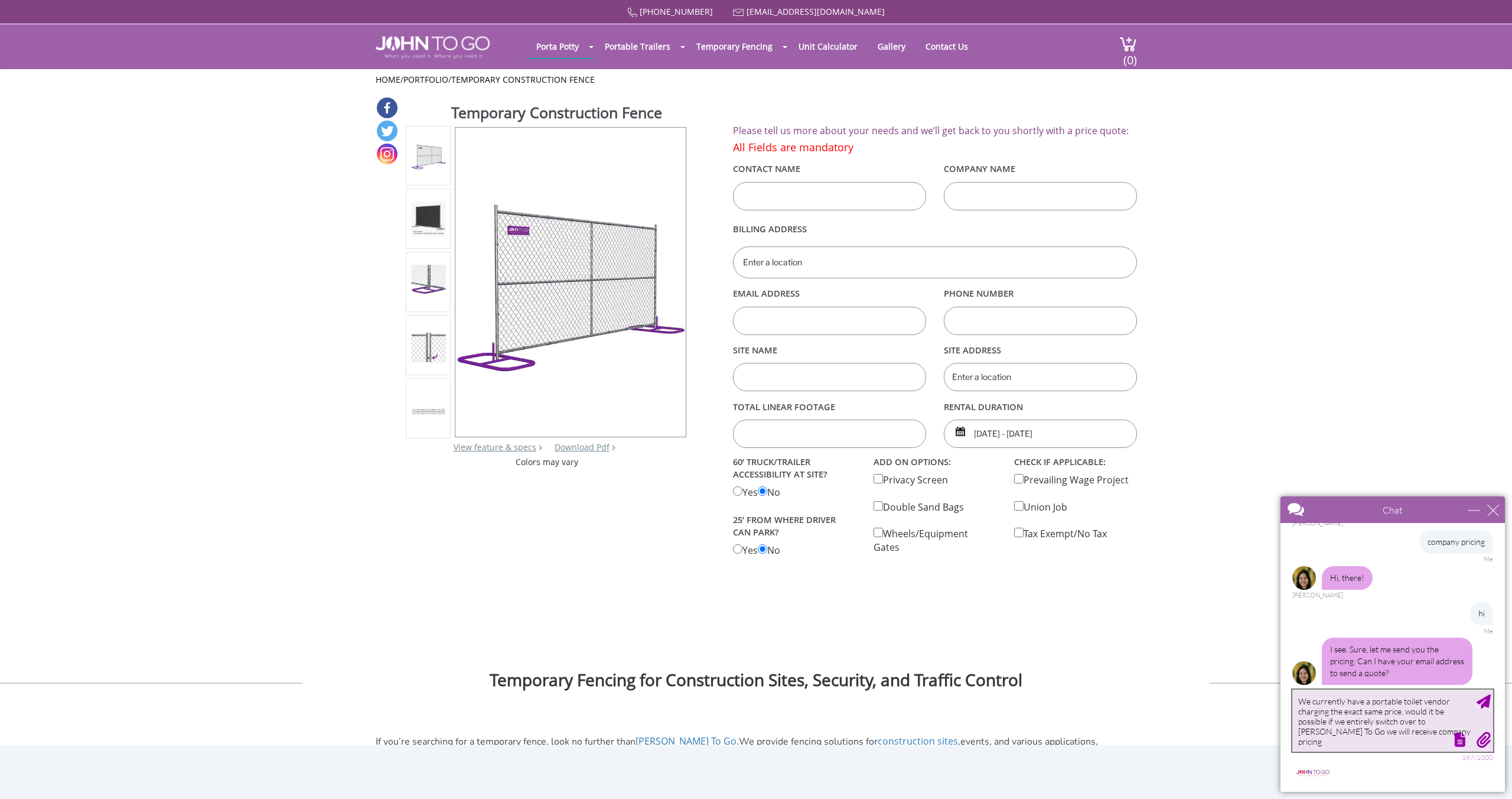
type textarea "We currently have a portable toilet vendor charging the exact same price, would…"
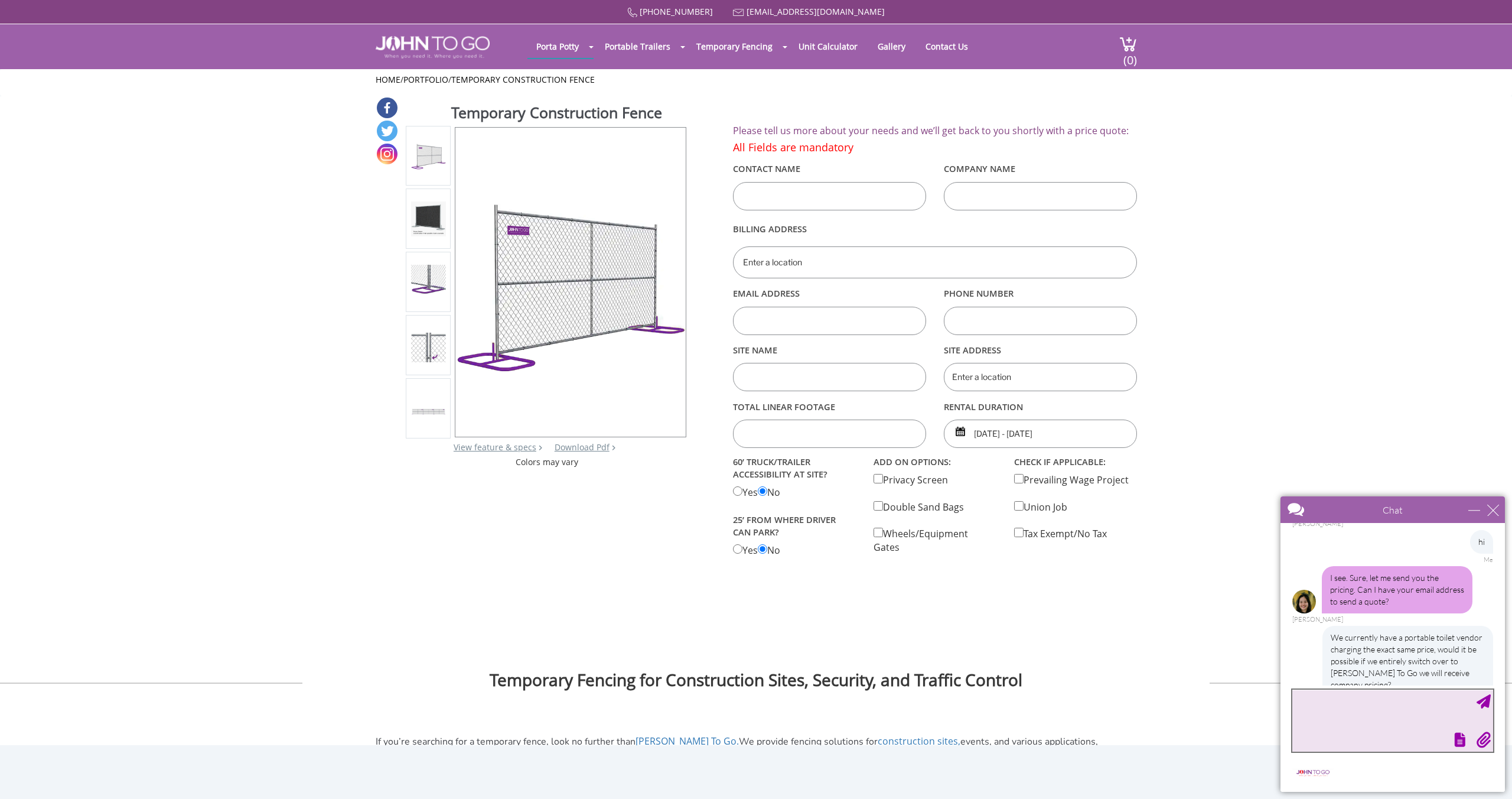
click at [1366, 715] on textarea "type your message" at bounding box center [1392, 720] width 200 height 62
click at [1370, 695] on textarea "type your message" at bounding box center [1392, 720] width 200 height 62
click at [1306, 647] on div "We currently have a portable toilet vendor charging the exact same price, would…" at bounding box center [1392, 666] width 200 height 81
click at [1321, 703] on textarea "type your message" at bounding box center [1392, 720] width 200 height 62
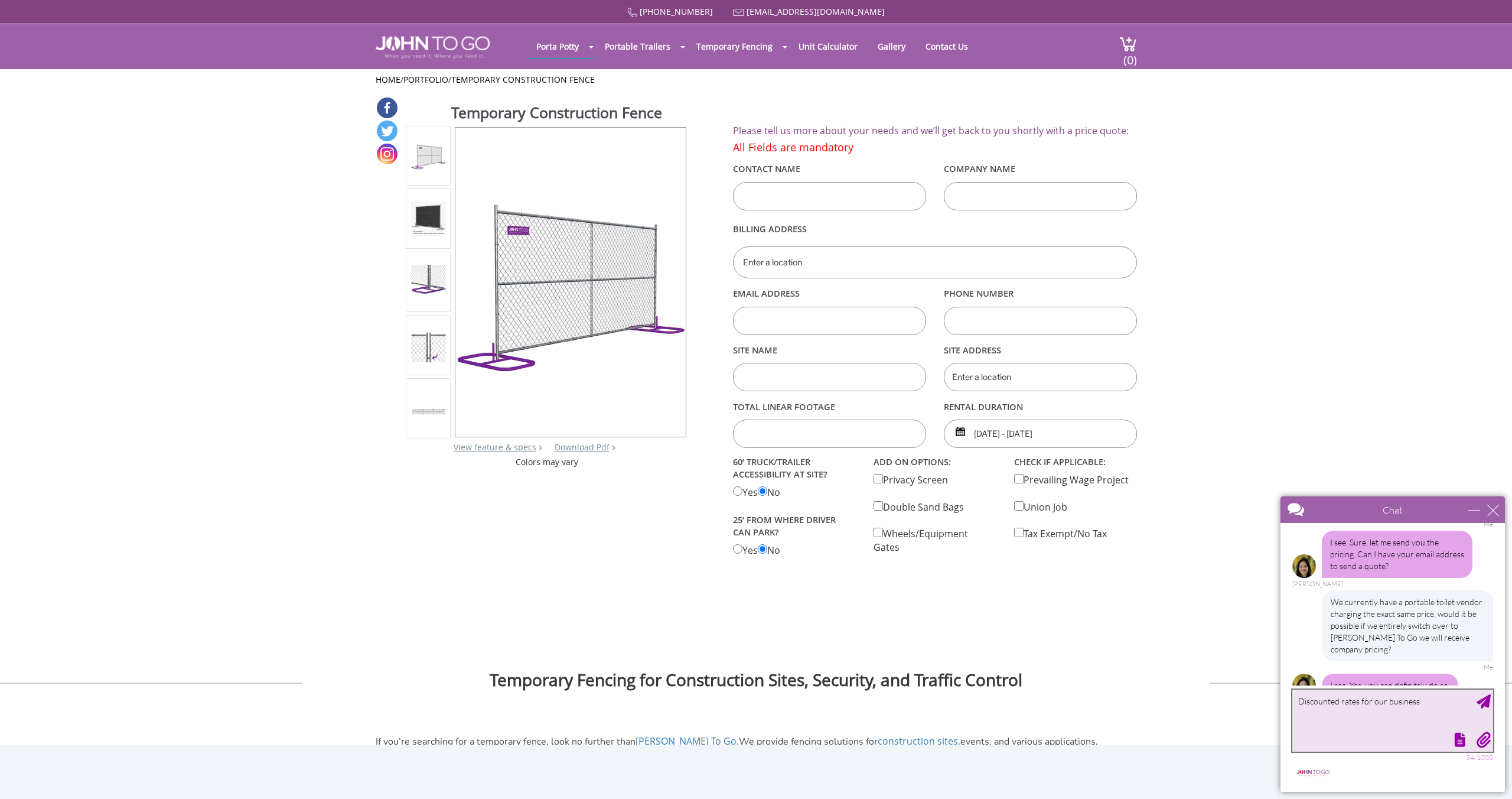
click at [1429, 704] on textarea "Discounted rates for our business" at bounding box center [1392, 720] width 200 height 62
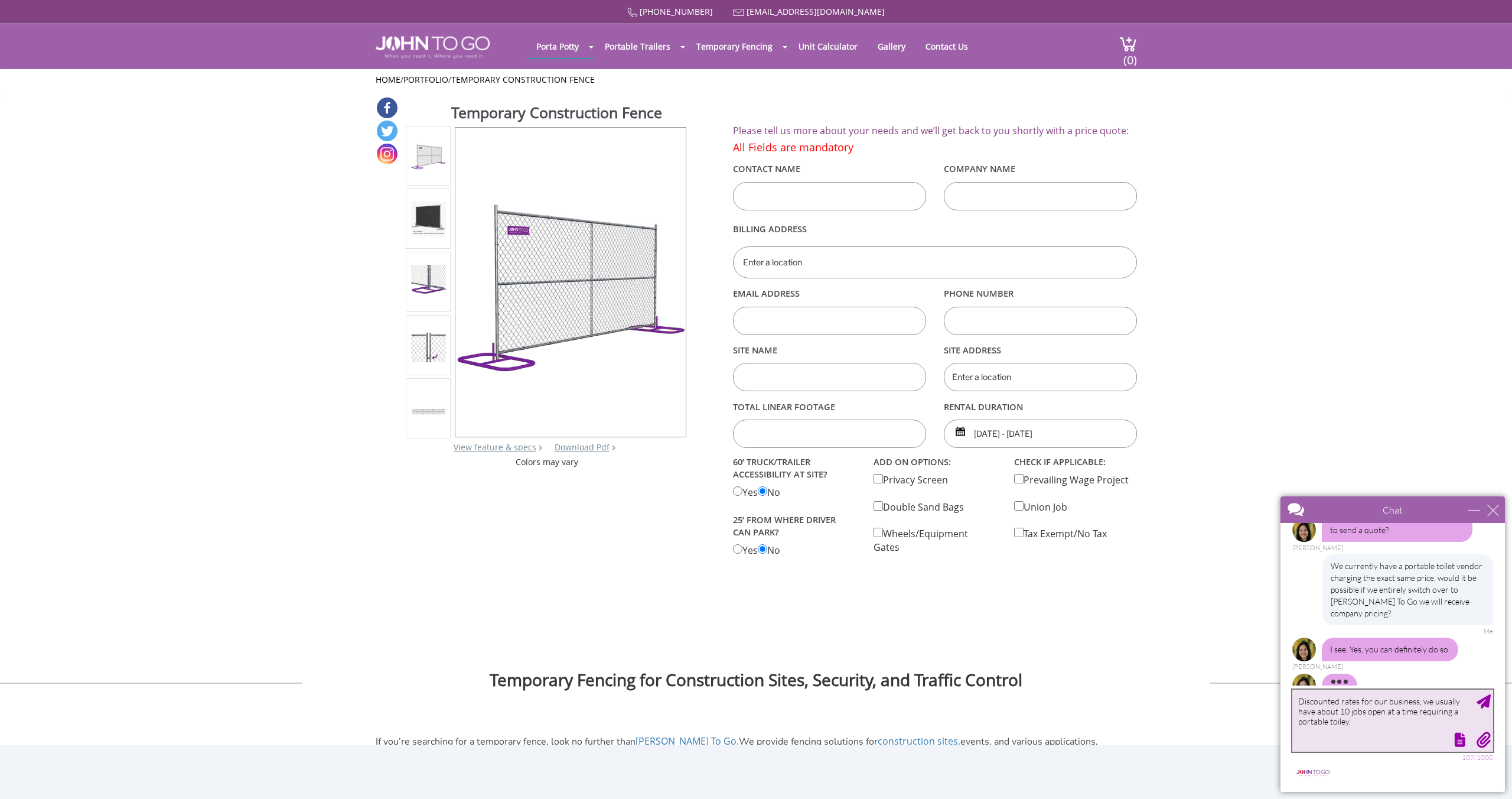
type textarea "Discounted rates for our business, we usually have about 10 jobs open at a time…"
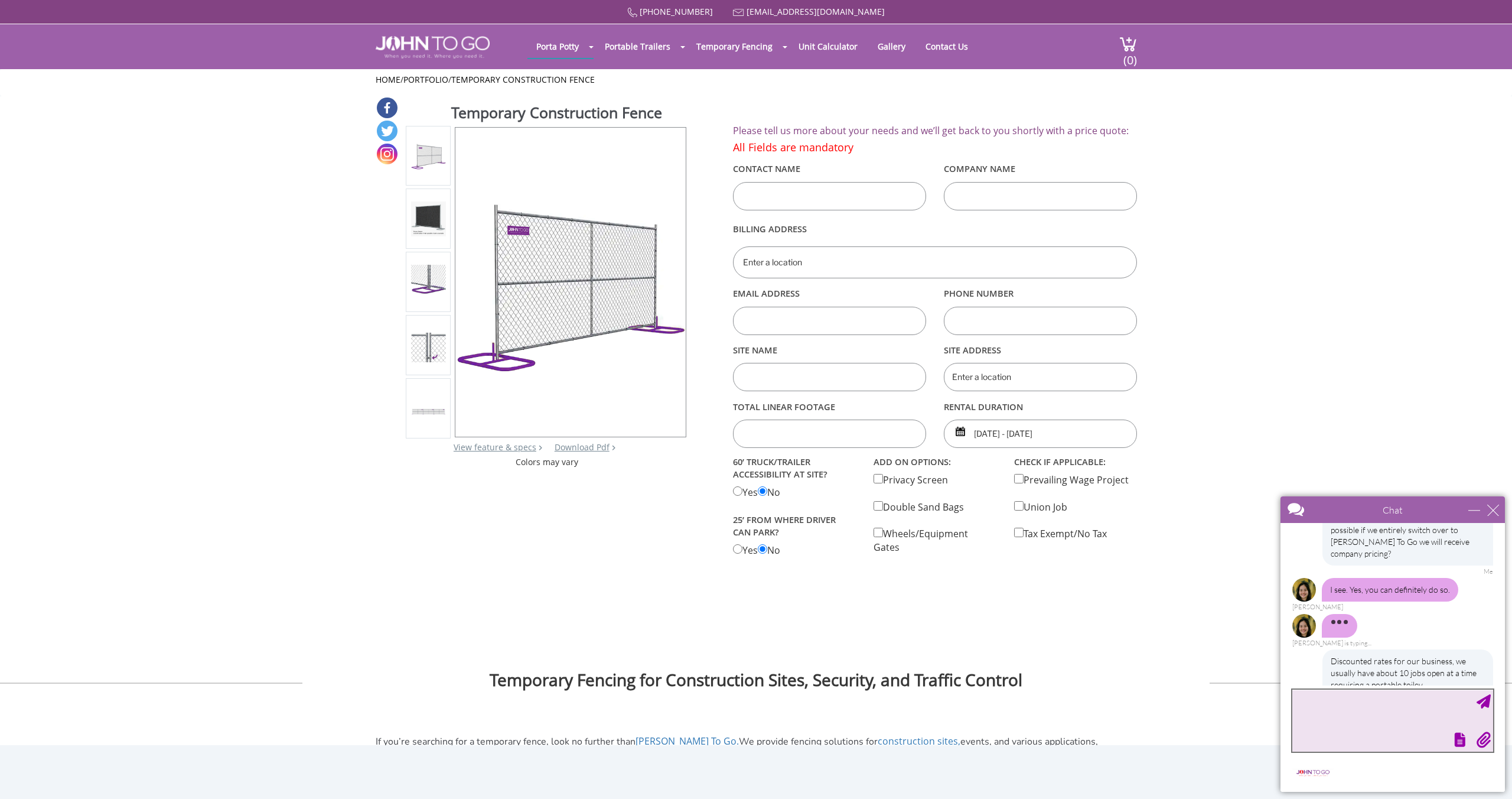
type textarea "t"
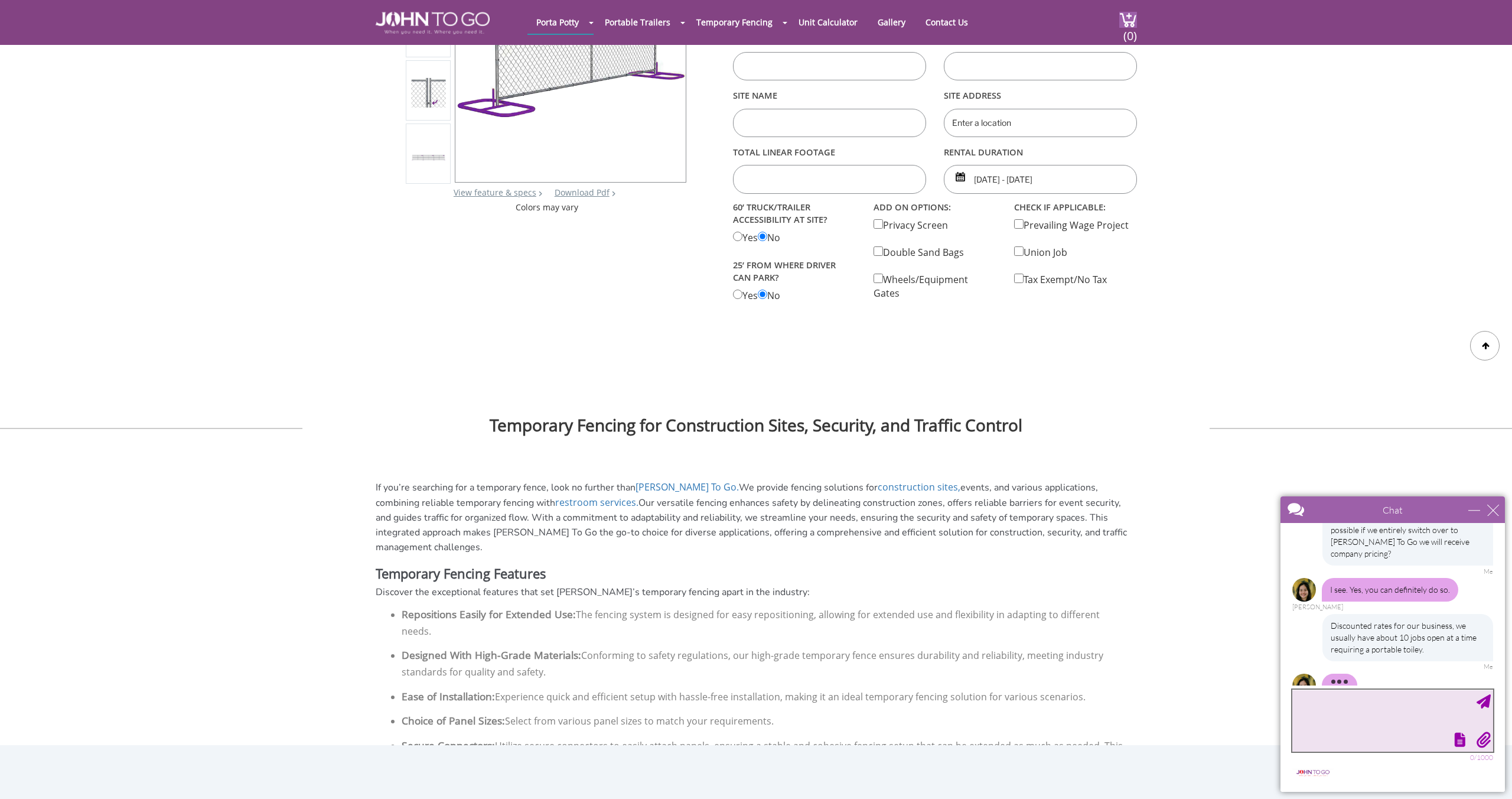
scroll to position [0, 0]
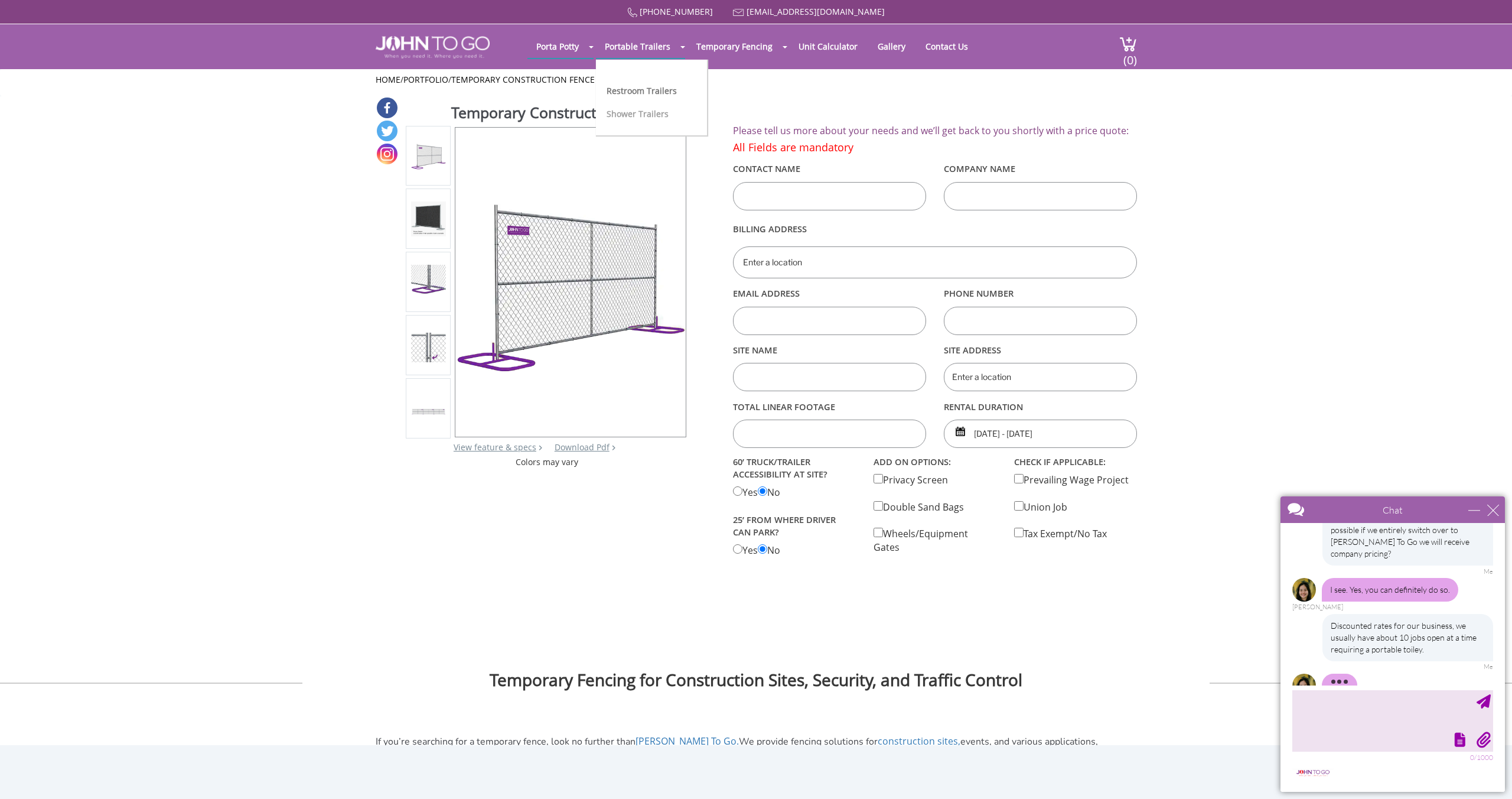
click at [657, 111] on link "Shower Trailers" at bounding box center [638, 114] width 62 height 12
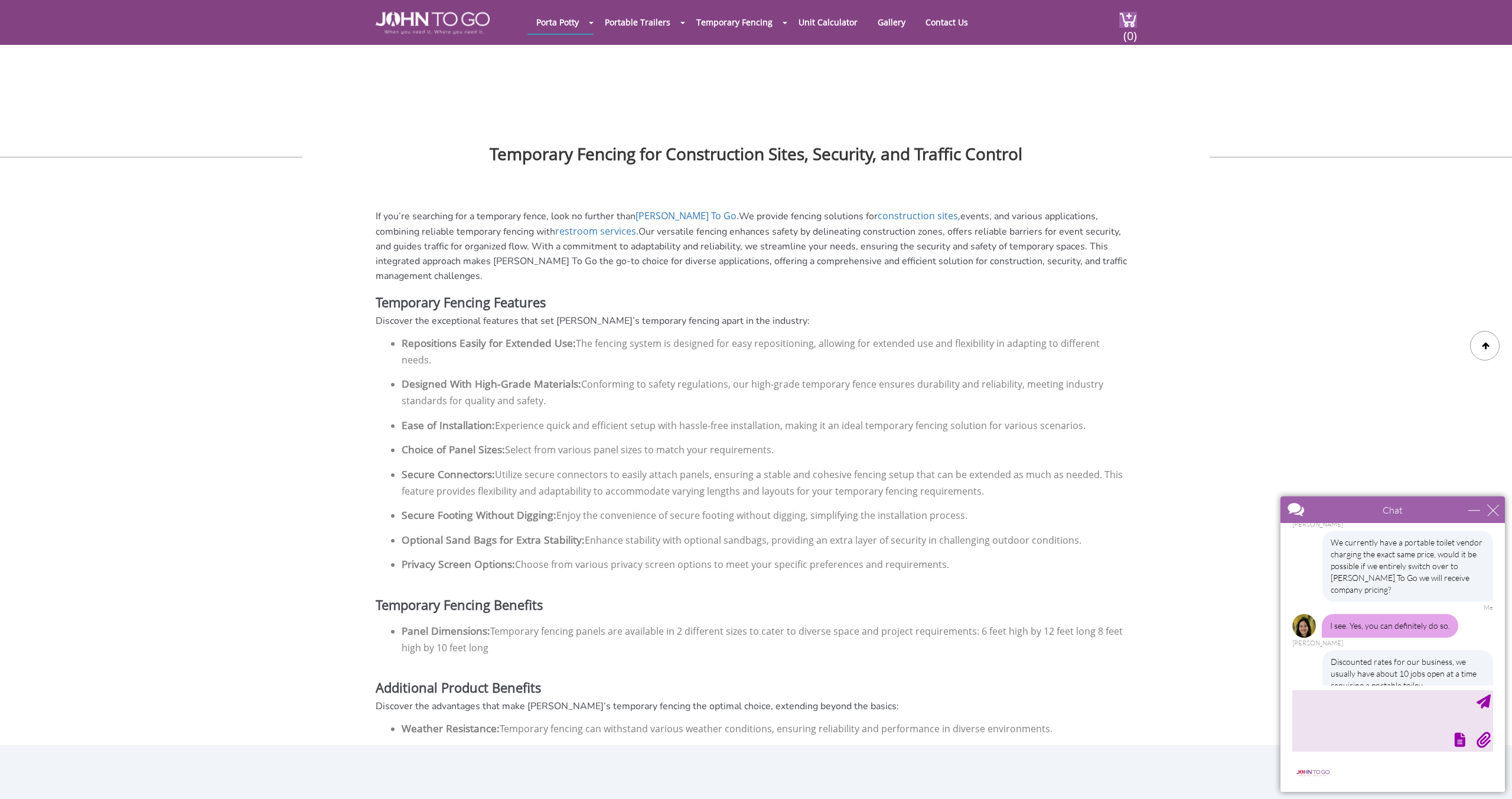
scroll to position [291, 0]
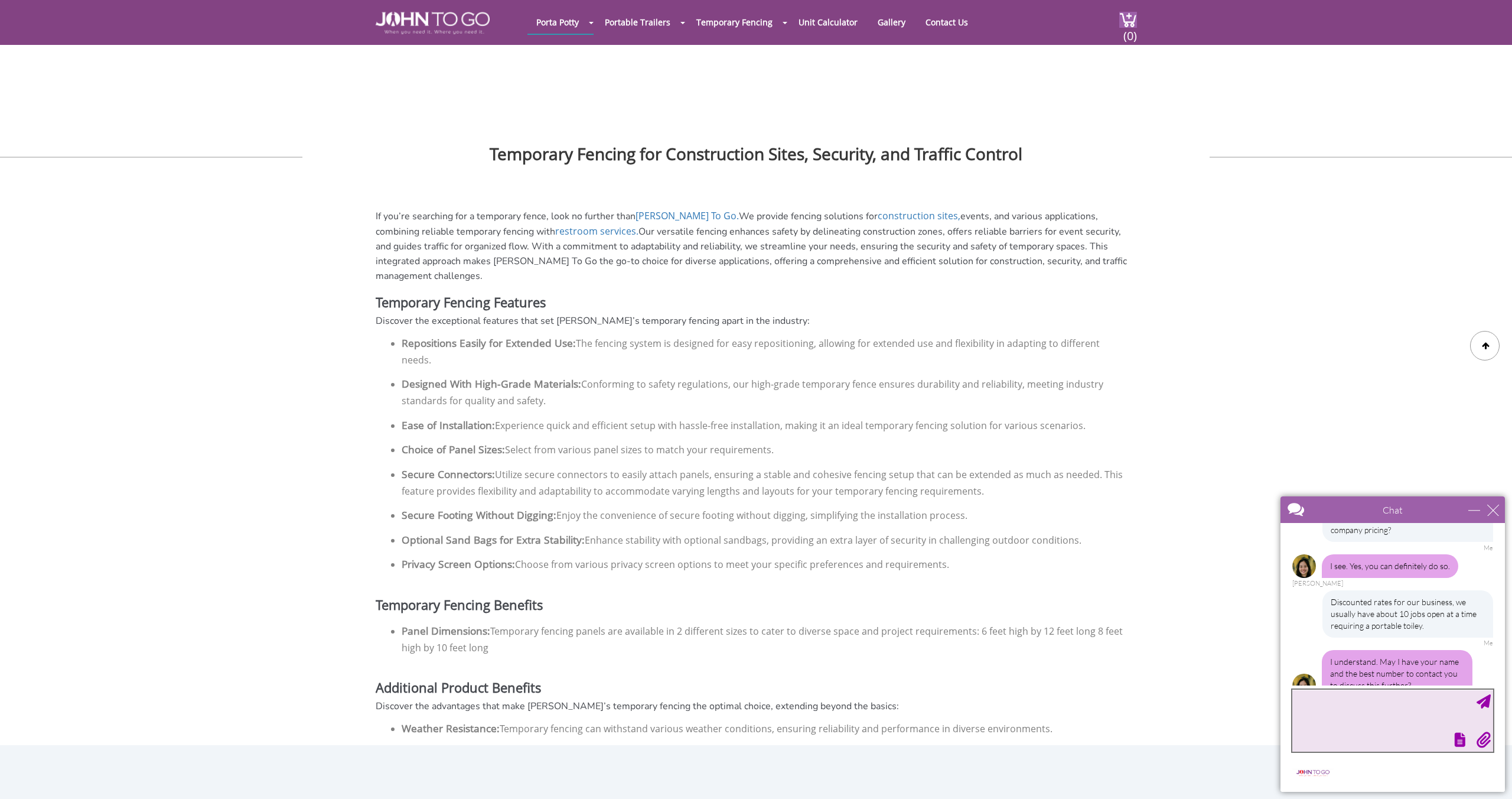
click at [1336, 705] on textarea "type your message" at bounding box center [1392, 720] width 200 height 62
type textarea "Big Dog Construction - 732-455-5004"
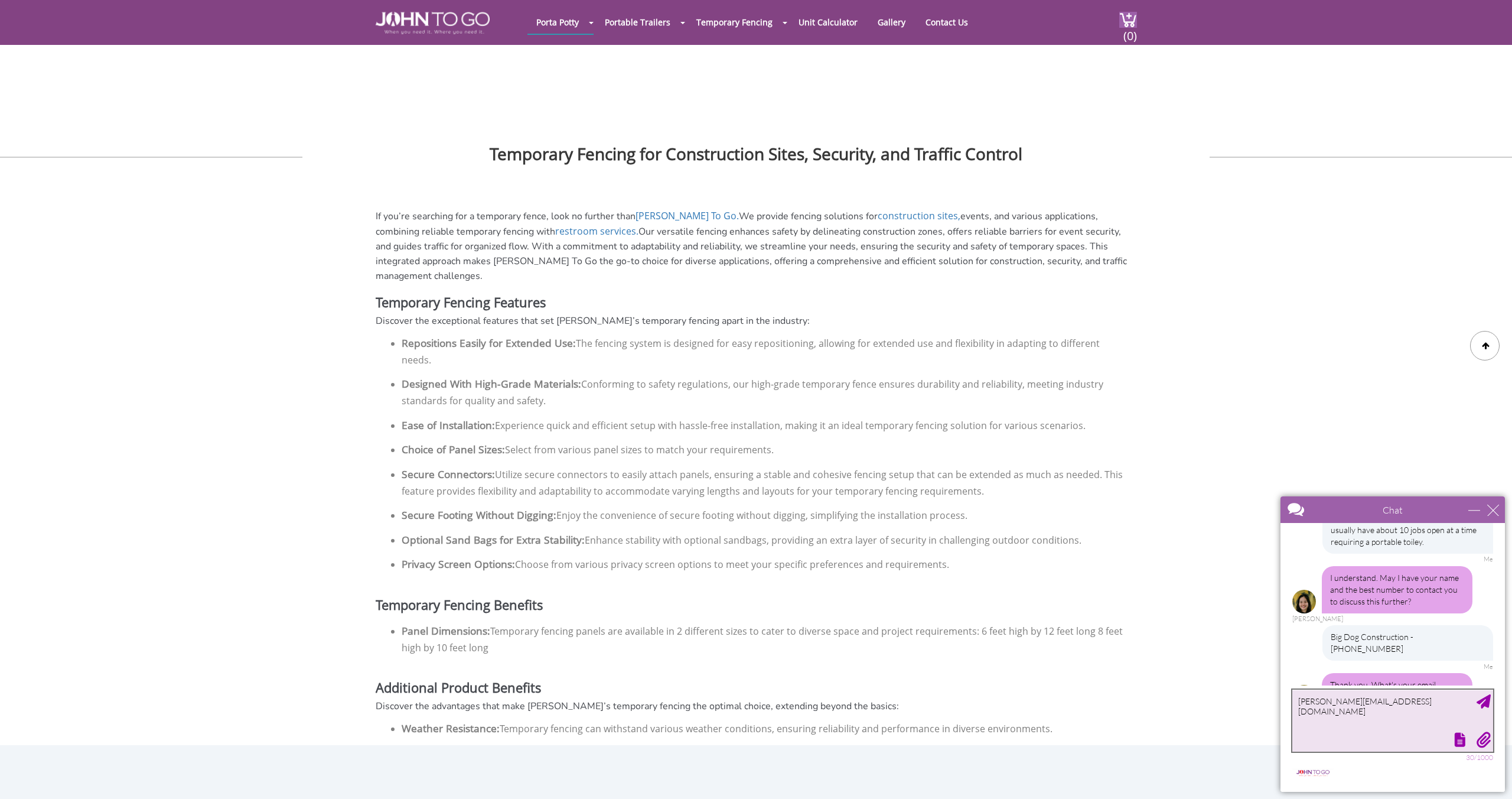
scroll to position [413, 0]
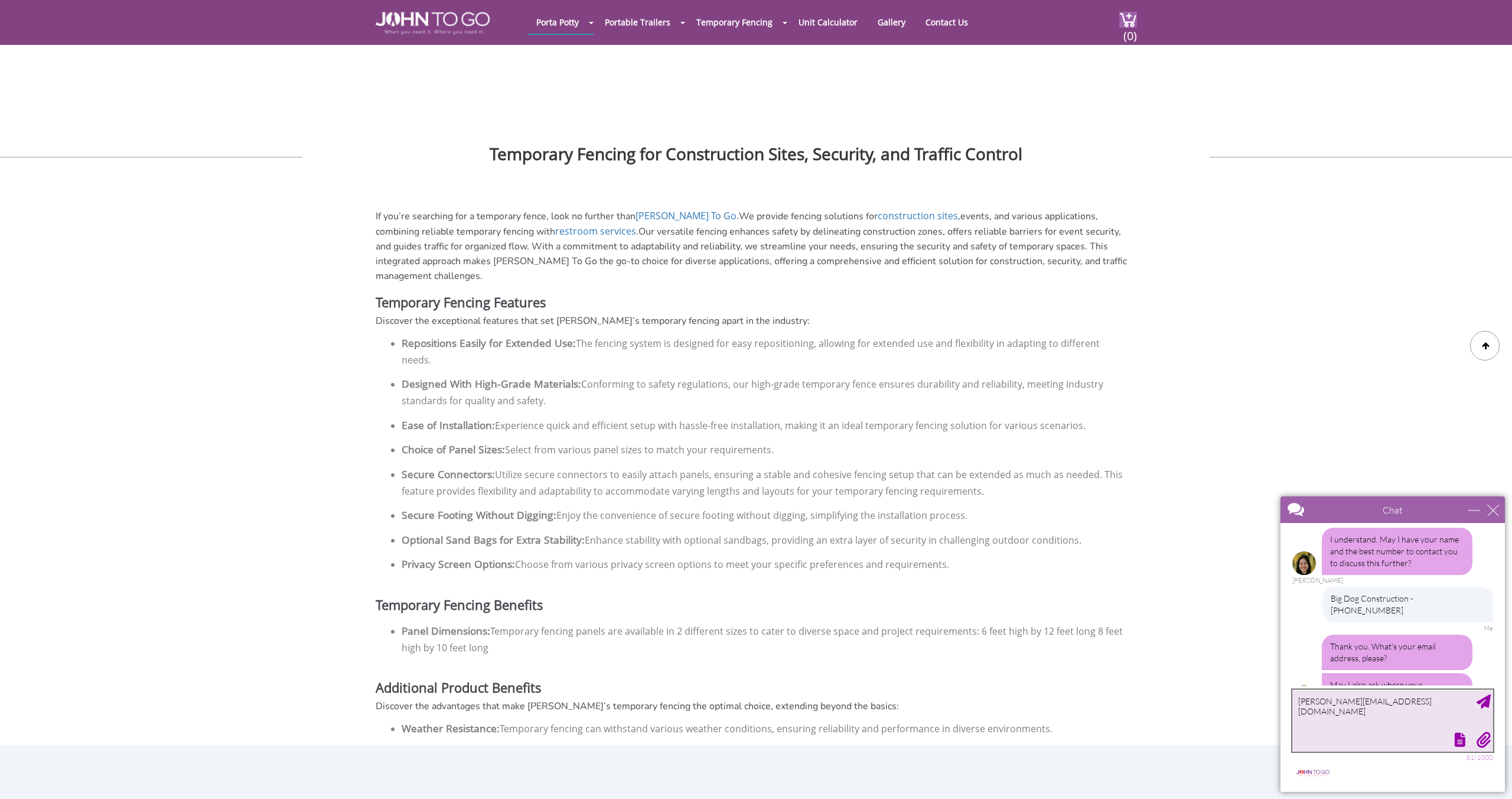
click at [1336, 702] on textarea "Jennifer@bigdogconstruction.net" at bounding box center [1392, 720] width 200 height 62
type textarea "loganjbianchi@gmail.com"
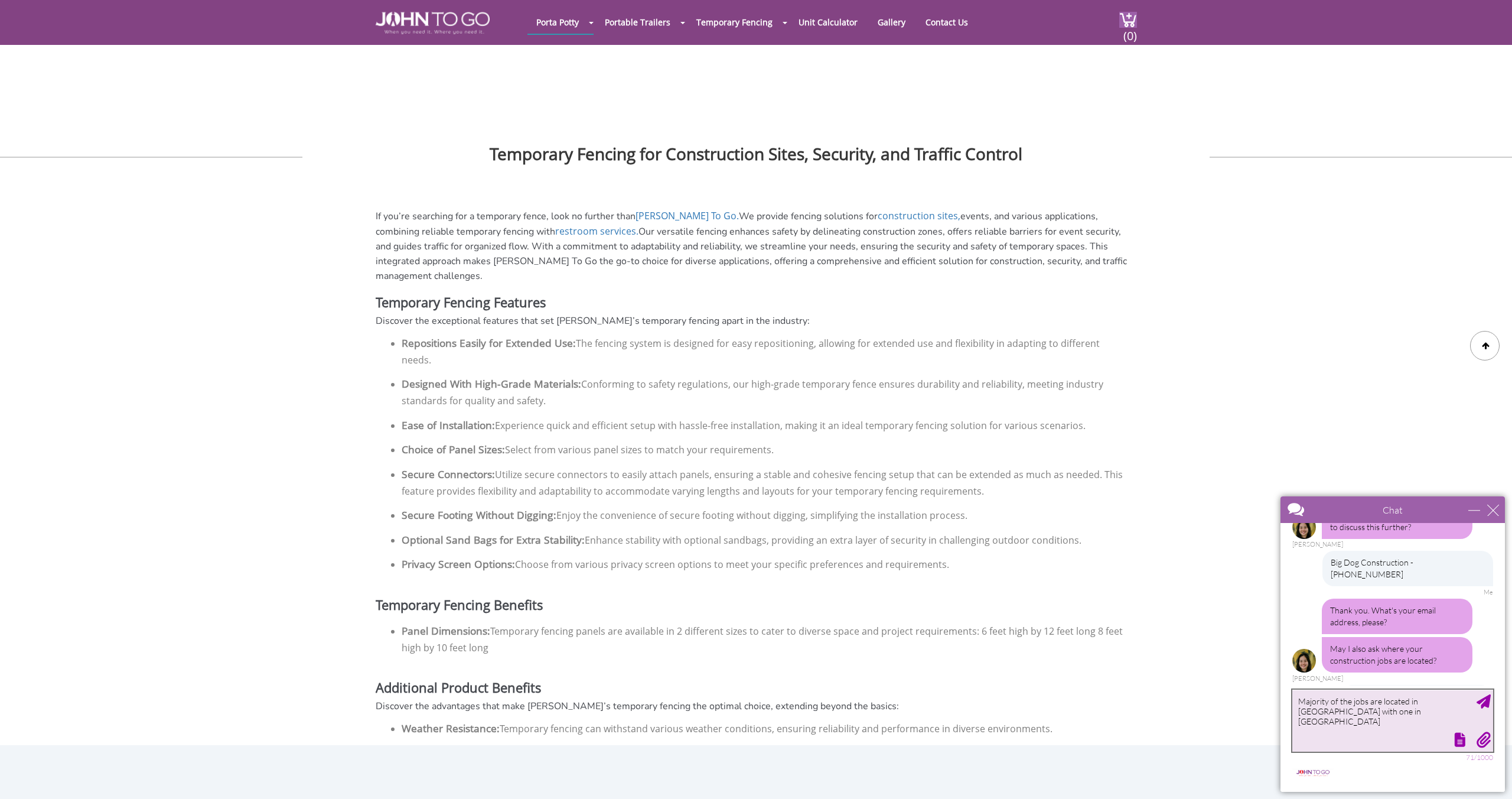
type textarea "Majority of the jobs are located in Monmouth County with one in Colonia."
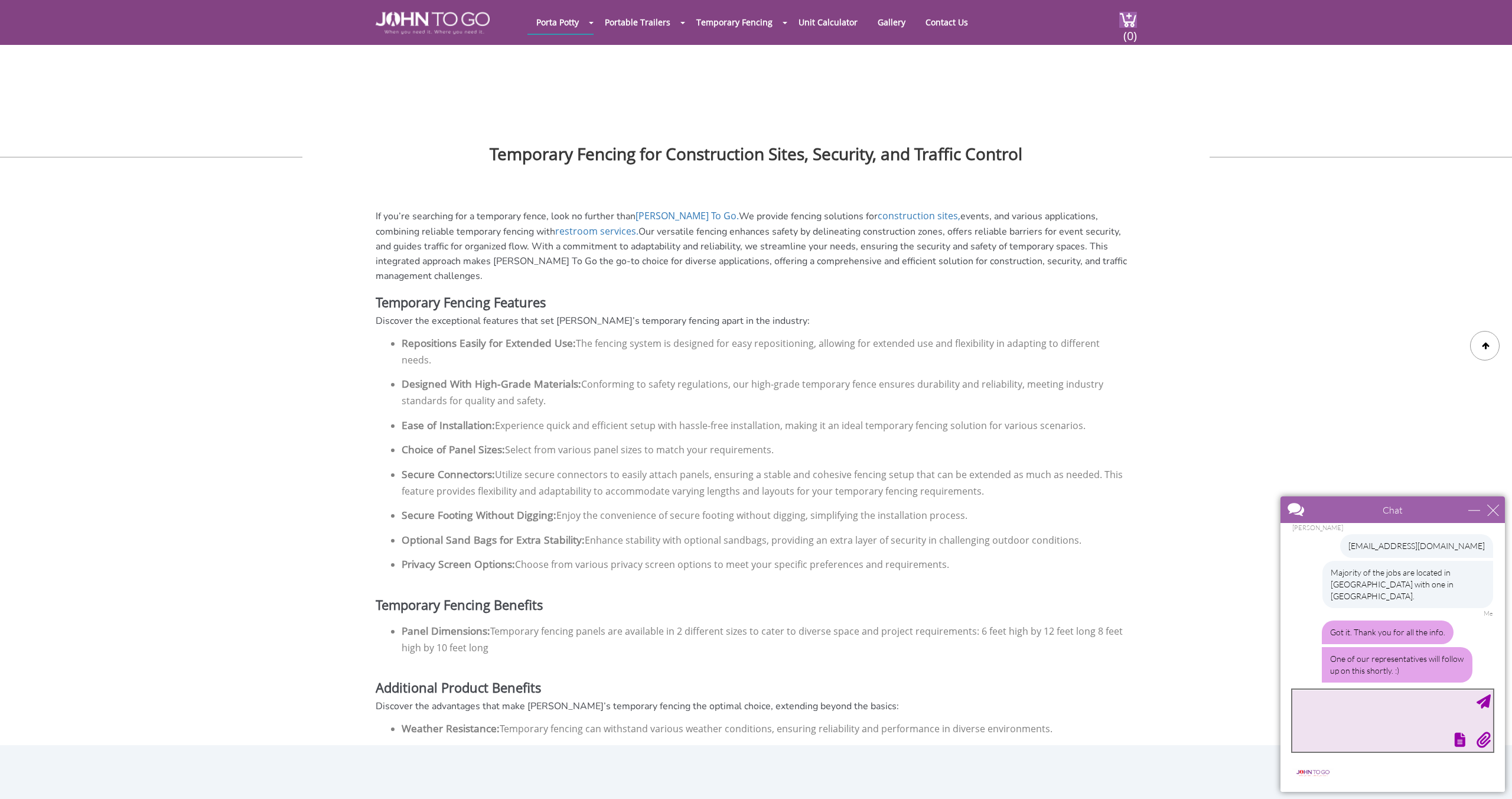
scroll to position [626, 0]
click at [1381, 697] on div "We will be in touch." at bounding box center [1364, 709] width 85 height 24
click at [1495, 511] on div "close" at bounding box center [1493, 509] width 12 height 12
type input "Continue Chat"
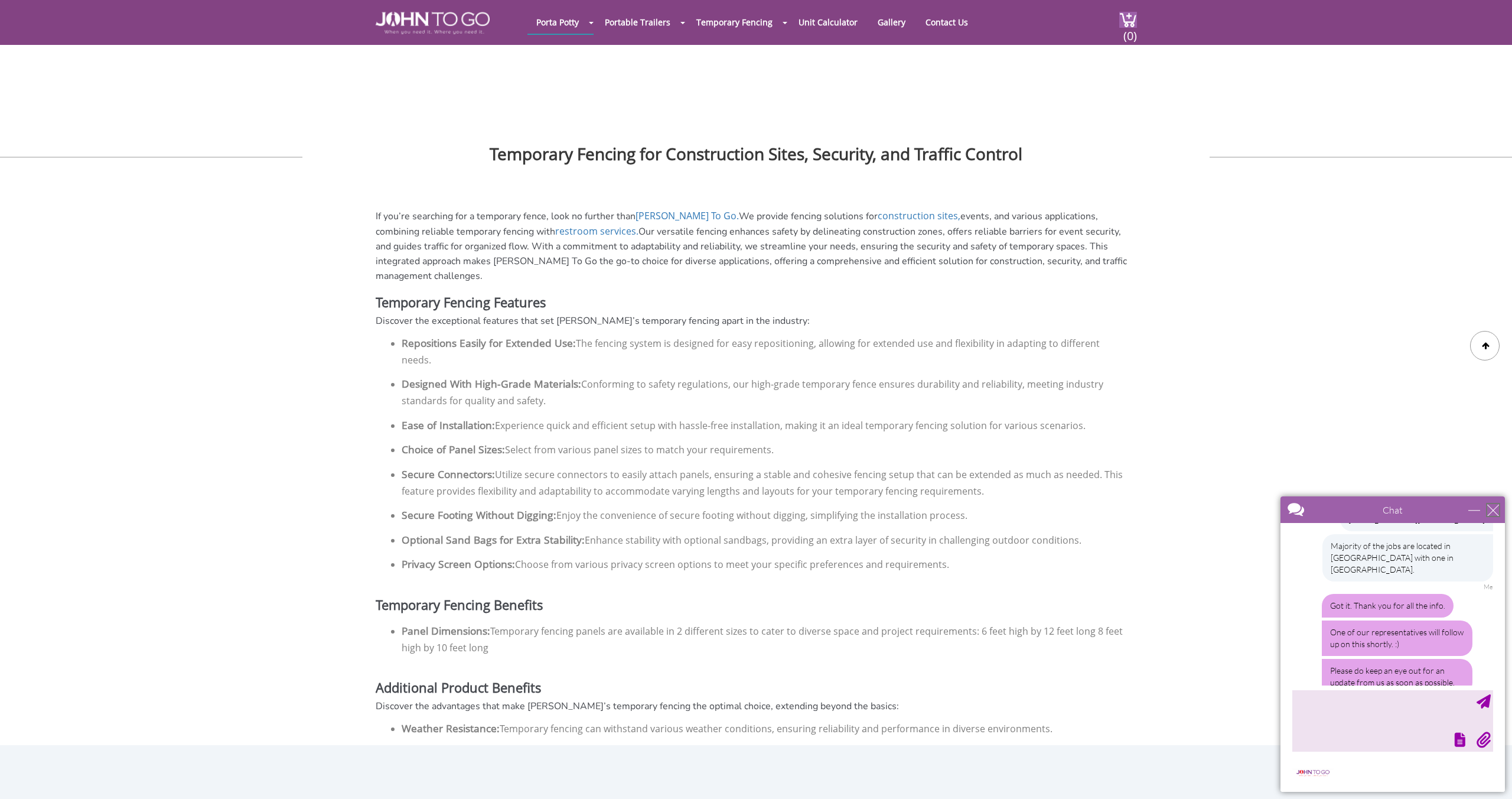
type input "End Chat"
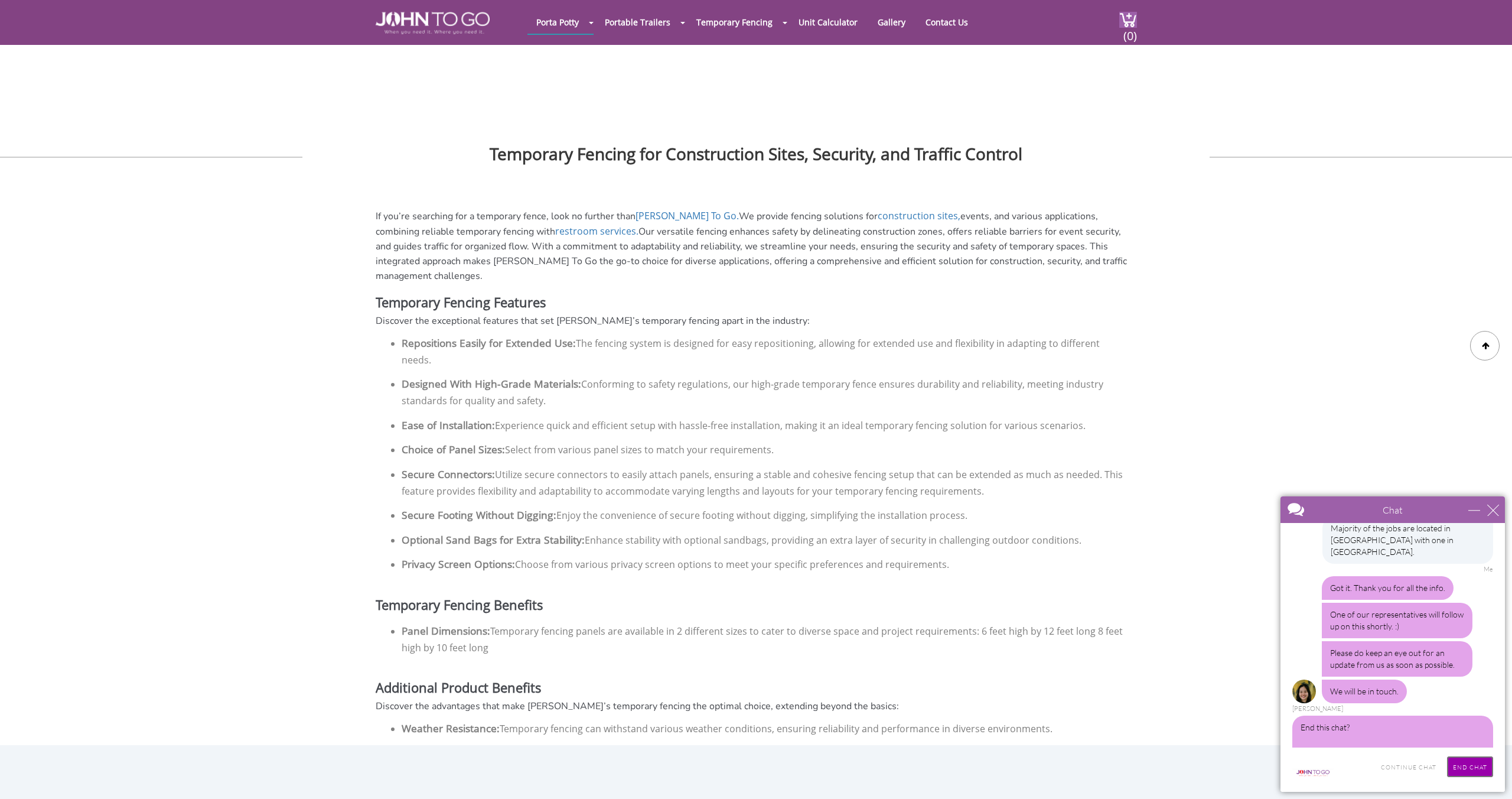
click at [1471, 762] on input "End Chat" at bounding box center [1470, 766] width 46 height 21
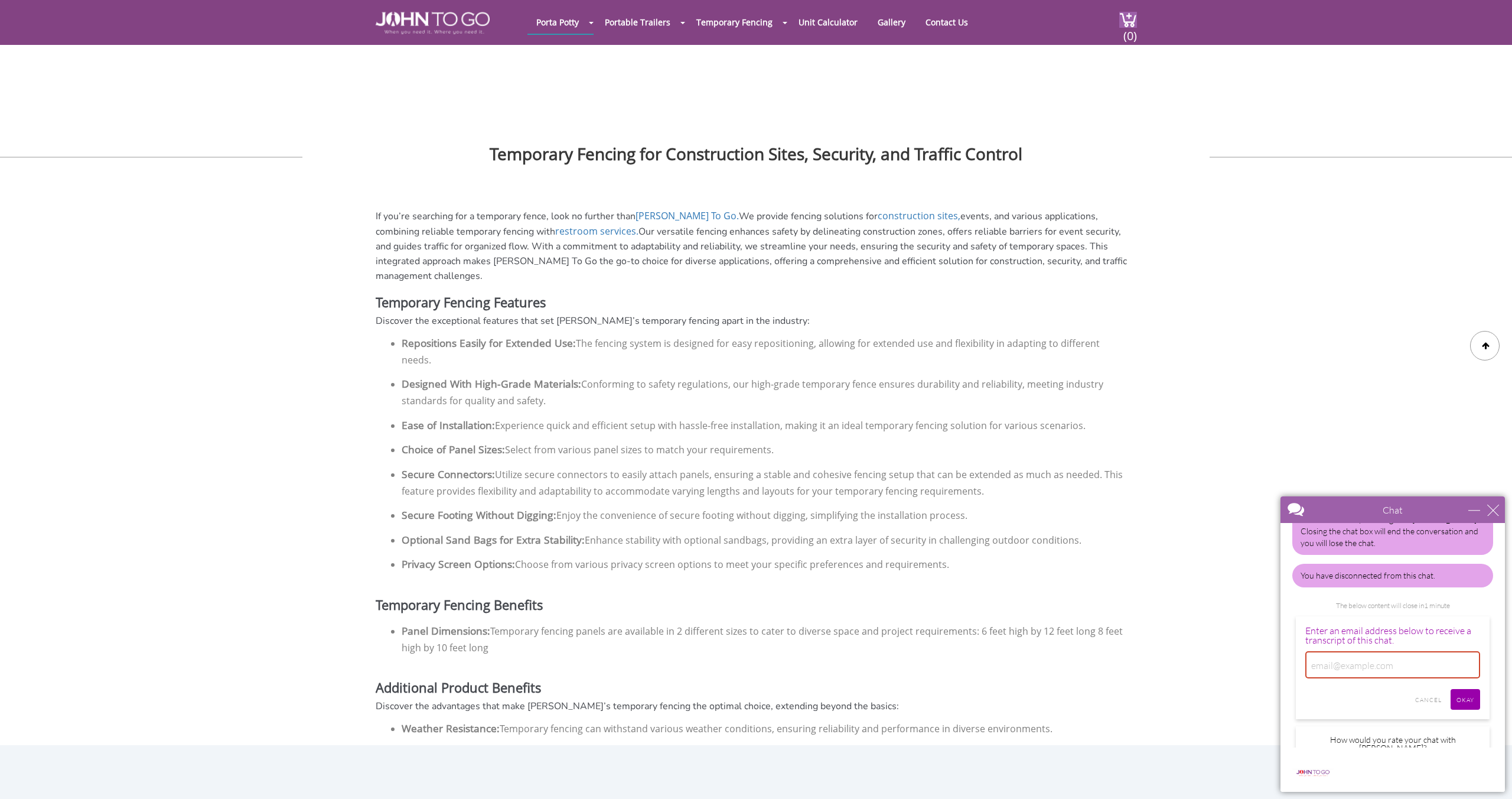
click at [1429, 757] on img at bounding box center [1431, 766] width 19 height 19
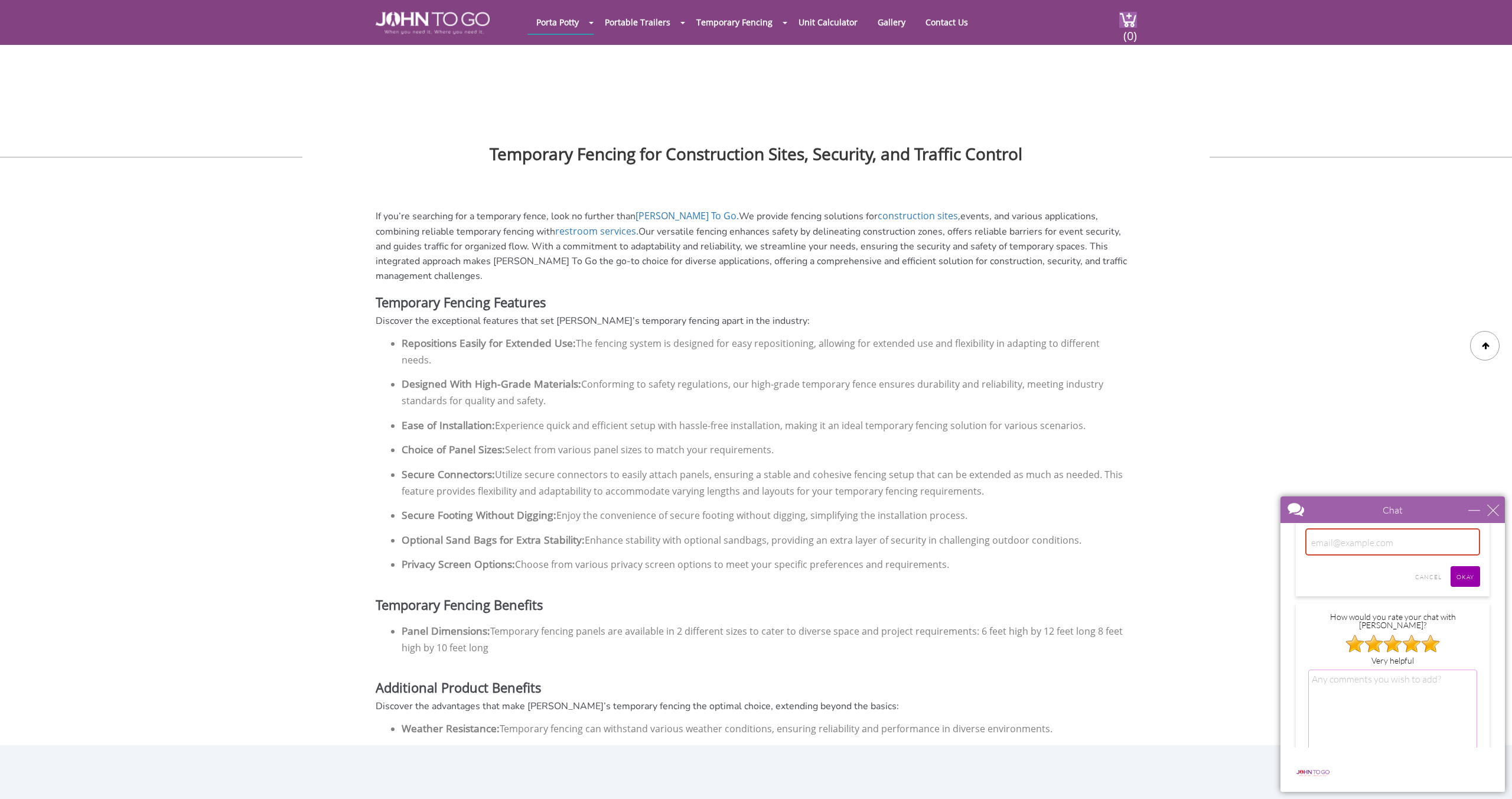
click at [1464, 763] on input "SUBMIT" at bounding box center [1458, 773] width 36 height 21
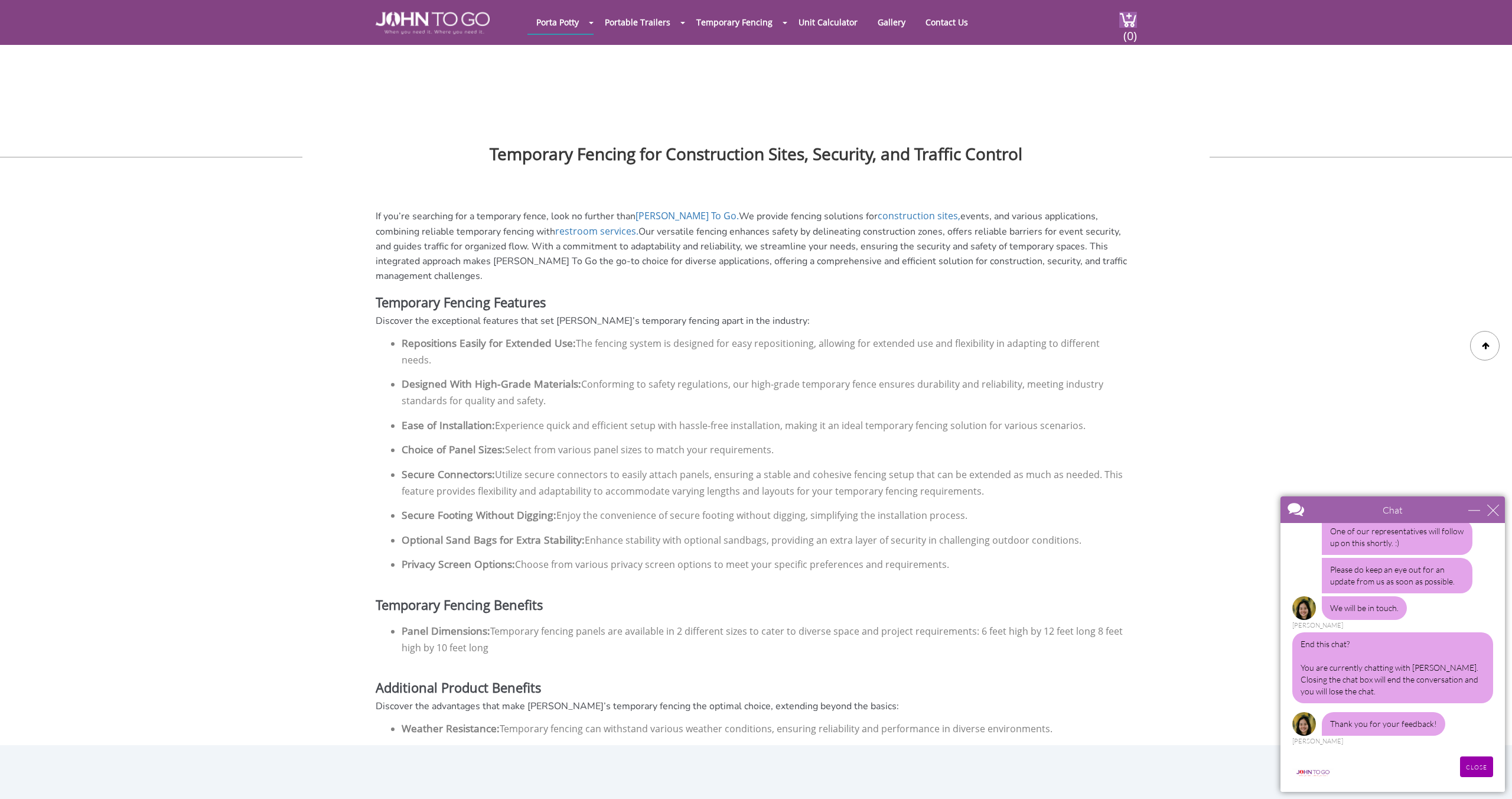
scroll to position [680, 0]
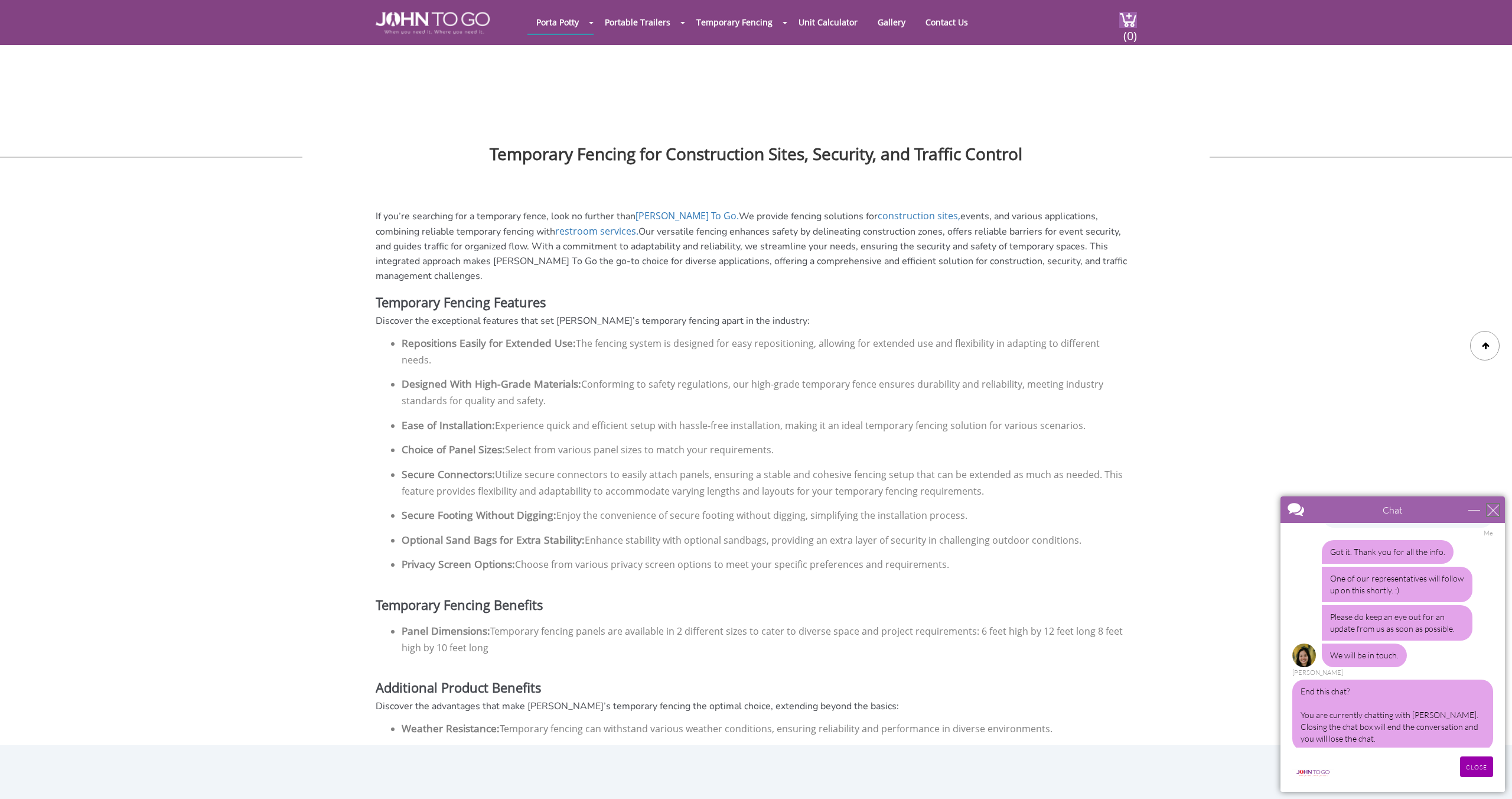
click at [1497, 511] on div "close" at bounding box center [1493, 509] width 12 height 12
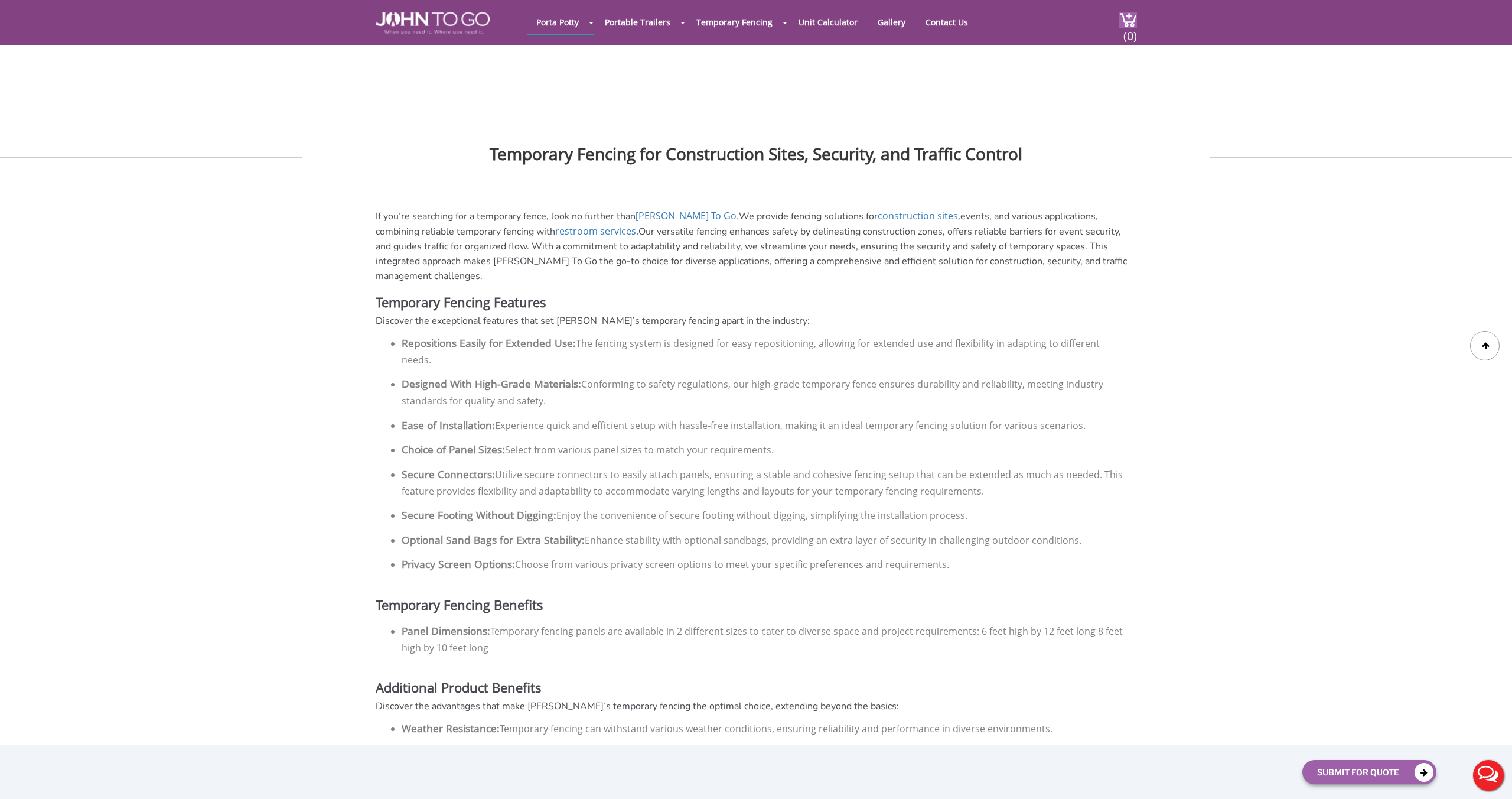
scroll to position [0, 0]
click at [1342, 770] on button "Submit For Quote" at bounding box center [1369, 771] width 134 height 24
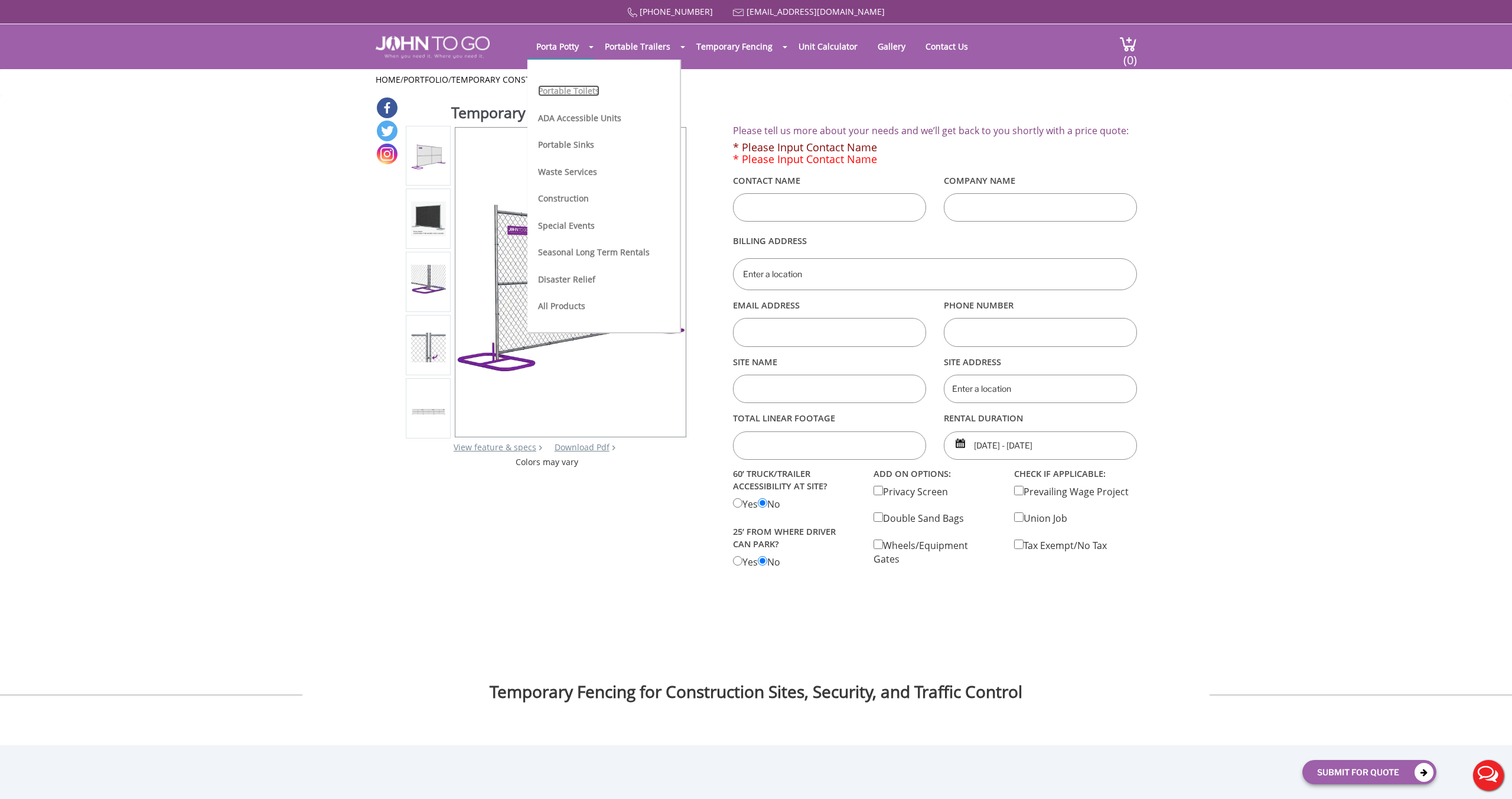
click at [585, 86] on link "Portable Toilets" at bounding box center [569, 91] width 61 height 12
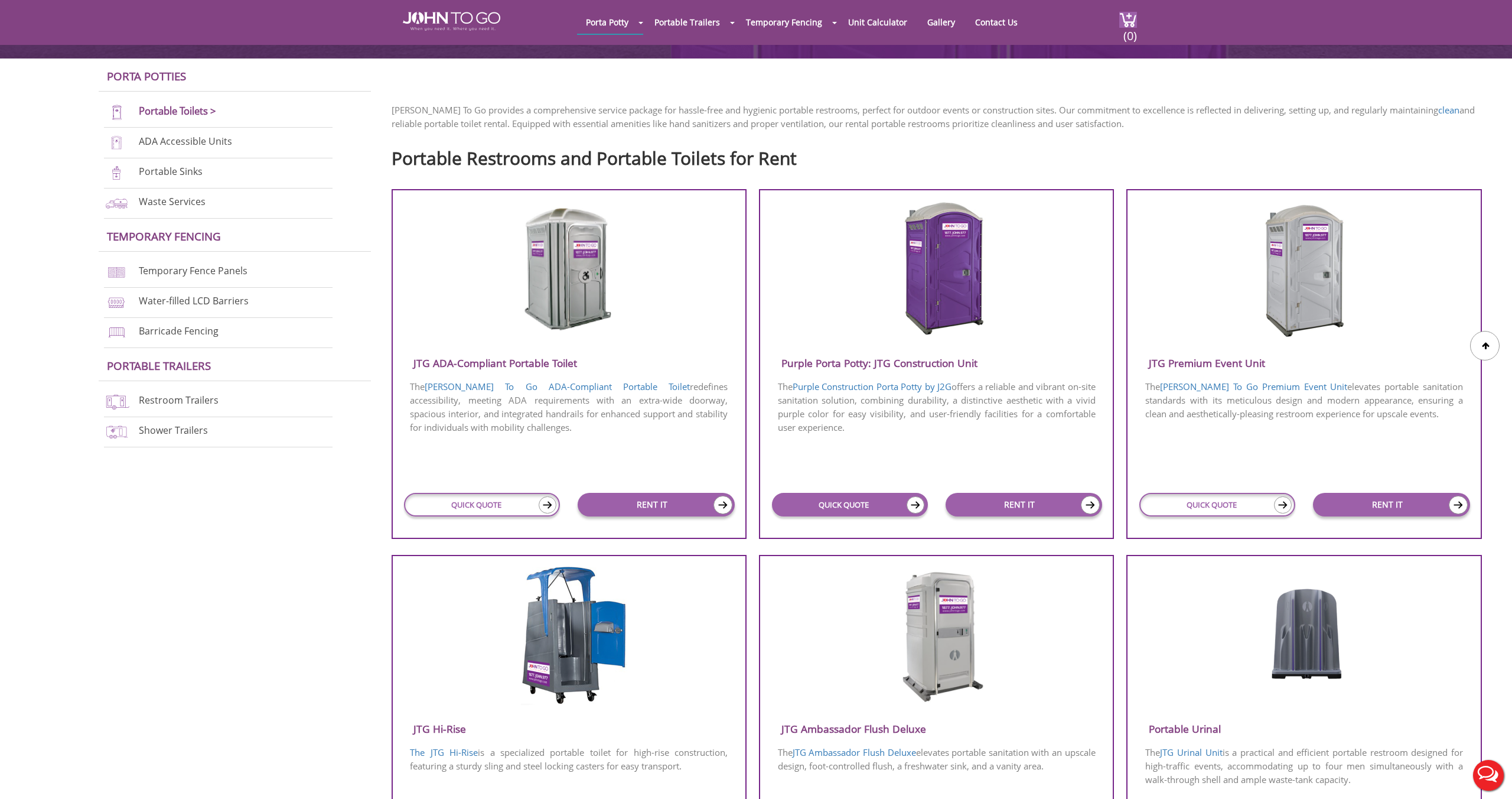
scroll to position [313, 0]
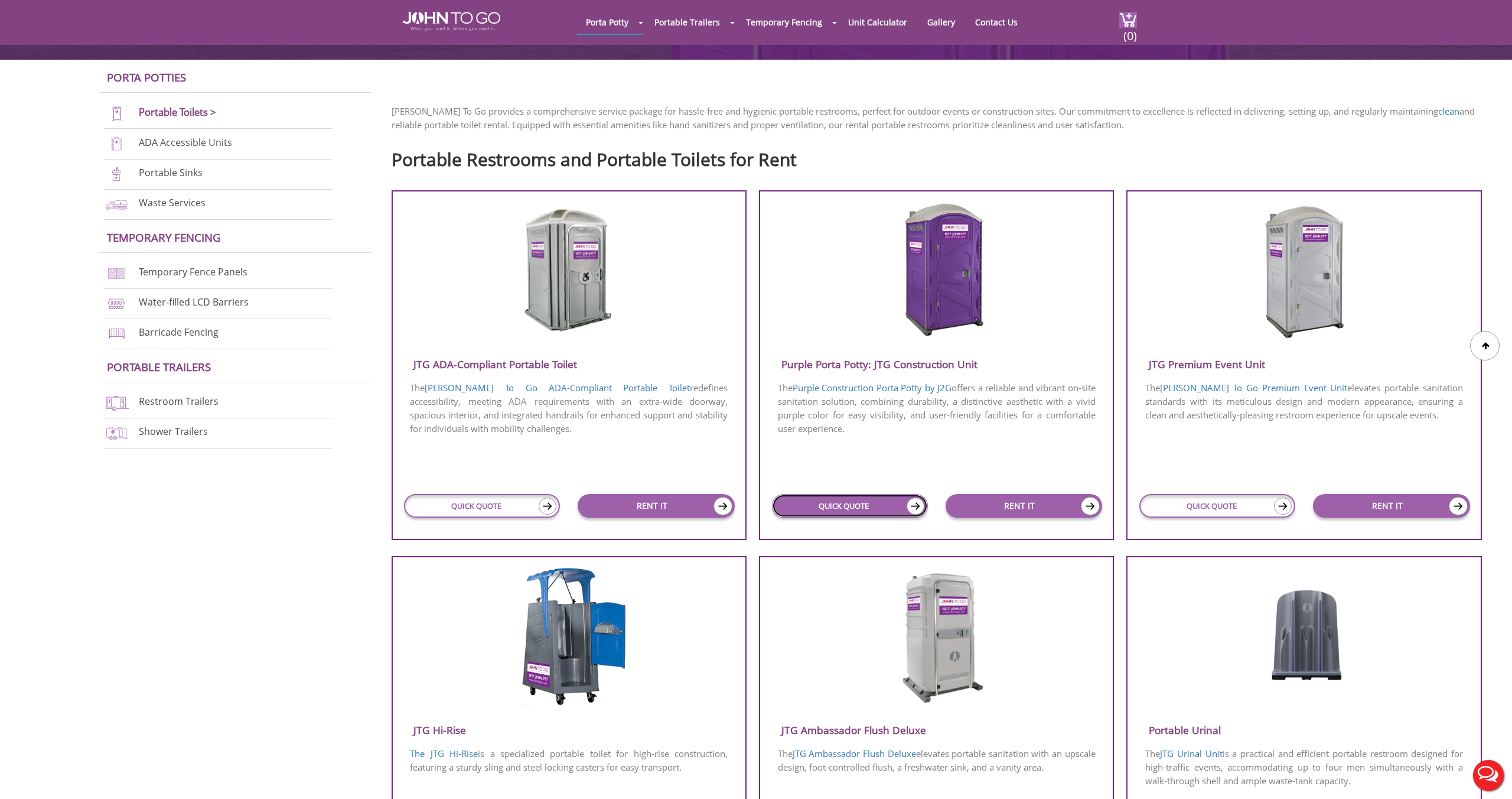
click at [881, 505] on link "QUICK QUOTE" at bounding box center [849, 505] width 156 height 24
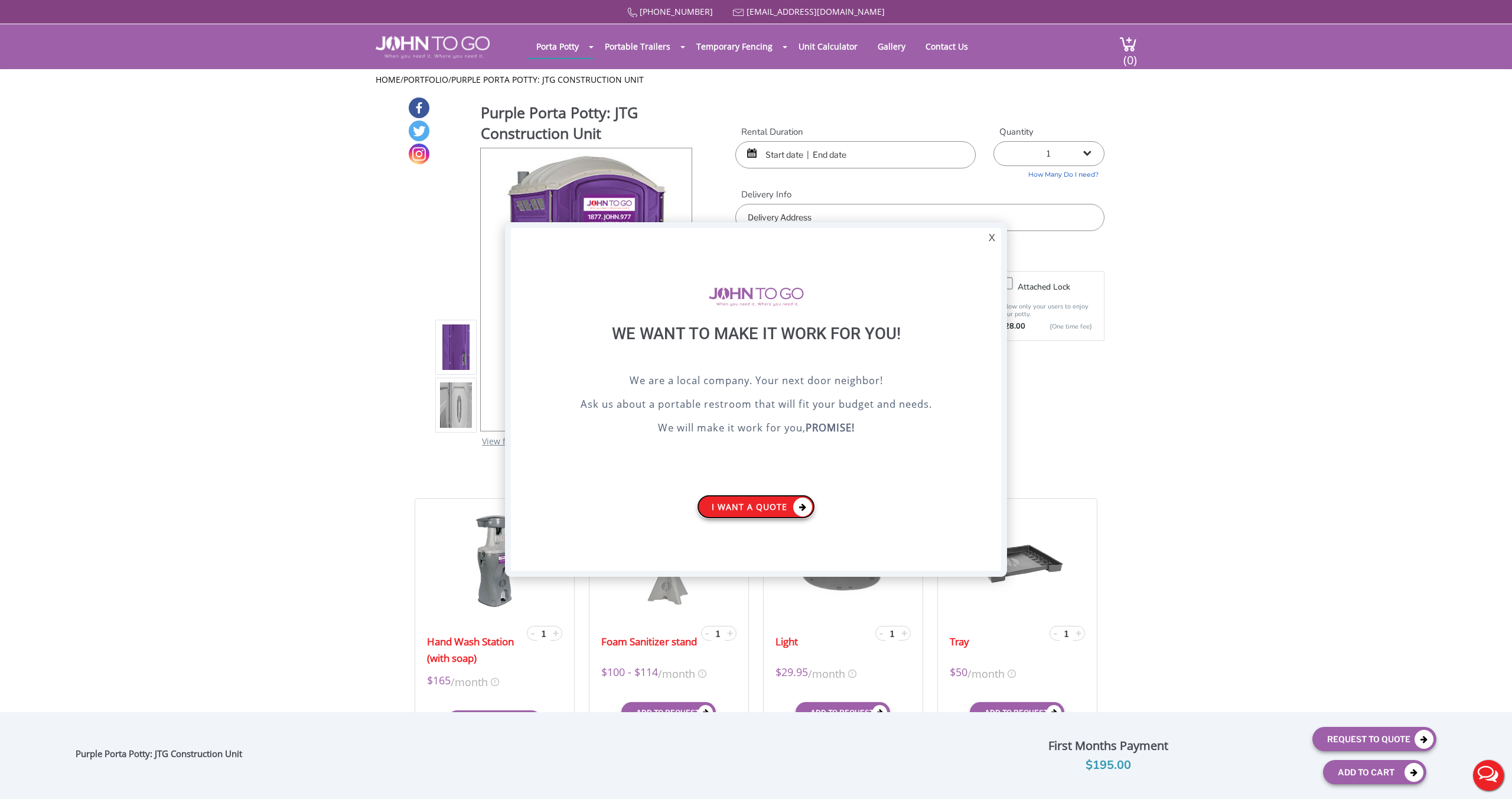
click at [778, 509] on link "I want a Quote" at bounding box center [756, 506] width 118 height 24
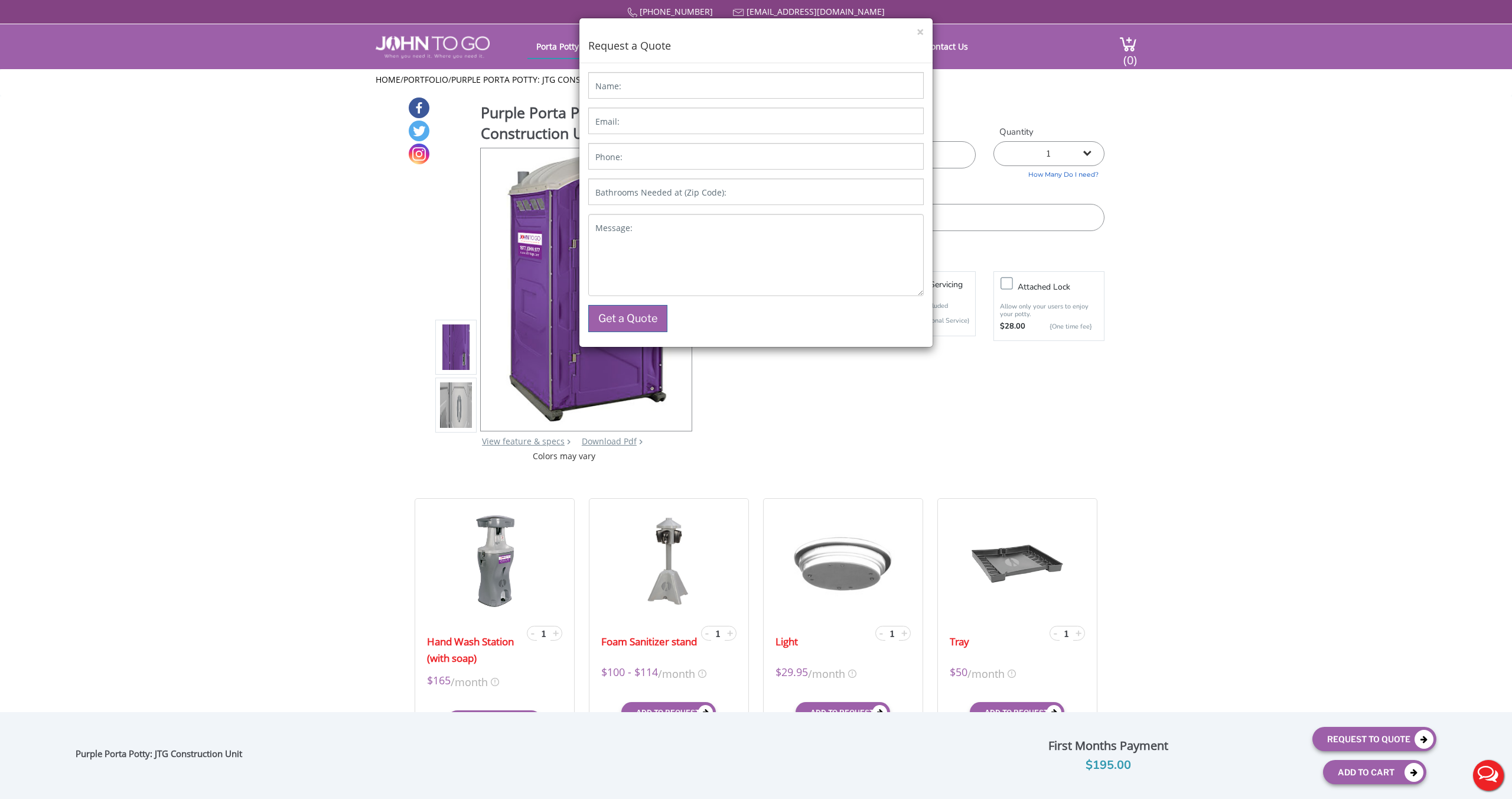
click at [685, 198] on label "Bathrooms Needed at (Zip Code):" at bounding box center [661, 193] width 131 height 12
click at [685, 198] on input "Bathrooms Needed at (Zip Code):" at bounding box center [756, 192] width 336 height 27
click at [919, 32] on button "×" at bounding box center [919, 32] width 7 height 12
